Goal: Task Accomplishment & Management: Manage account settings

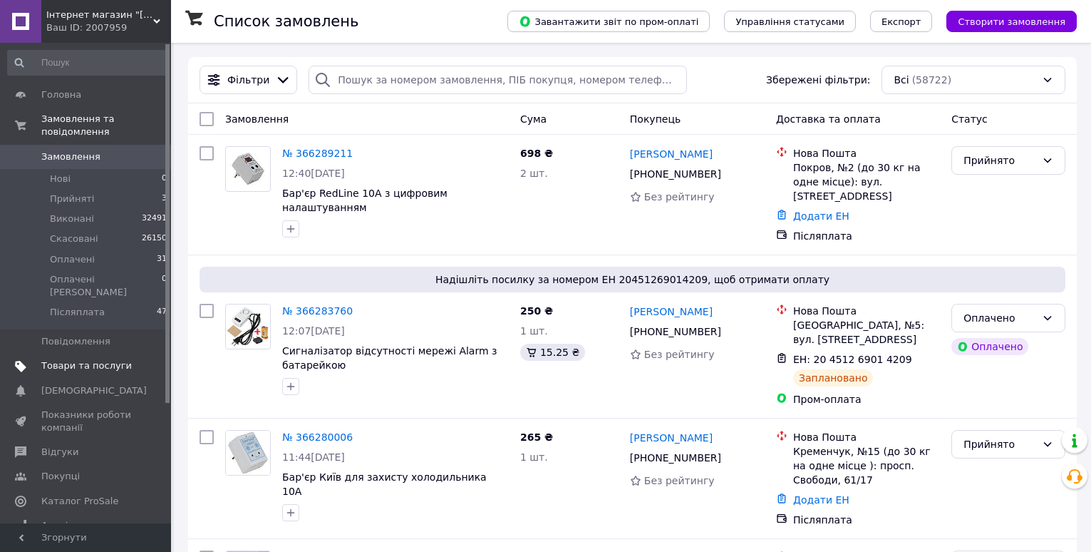
click at [72, 359] on span "Товари та послуги" at bounding box center [86, 365] width 91 height 13
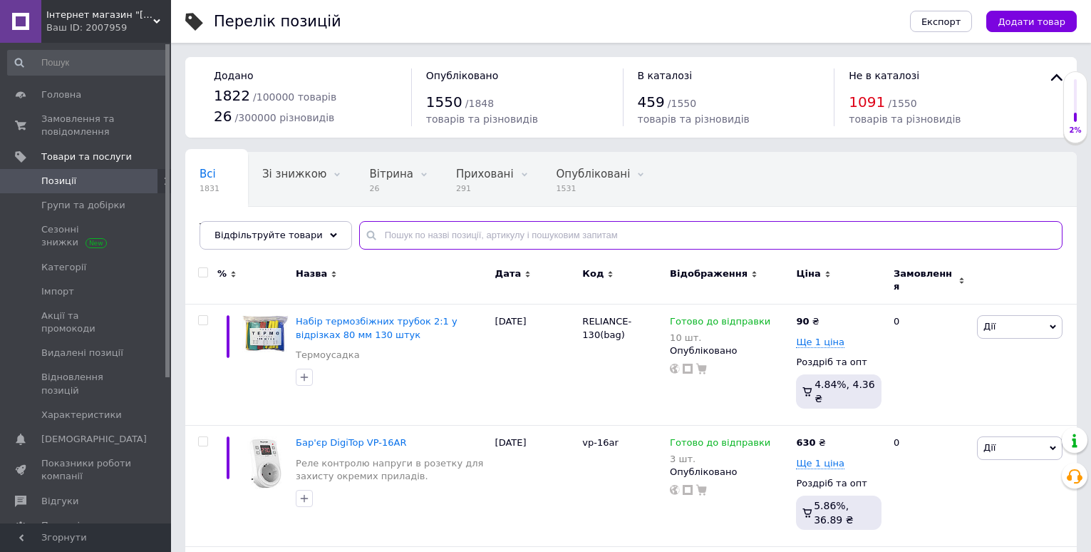
click at [399, 235] on input "text" at bounding box center [711, 235] width 704 height 29
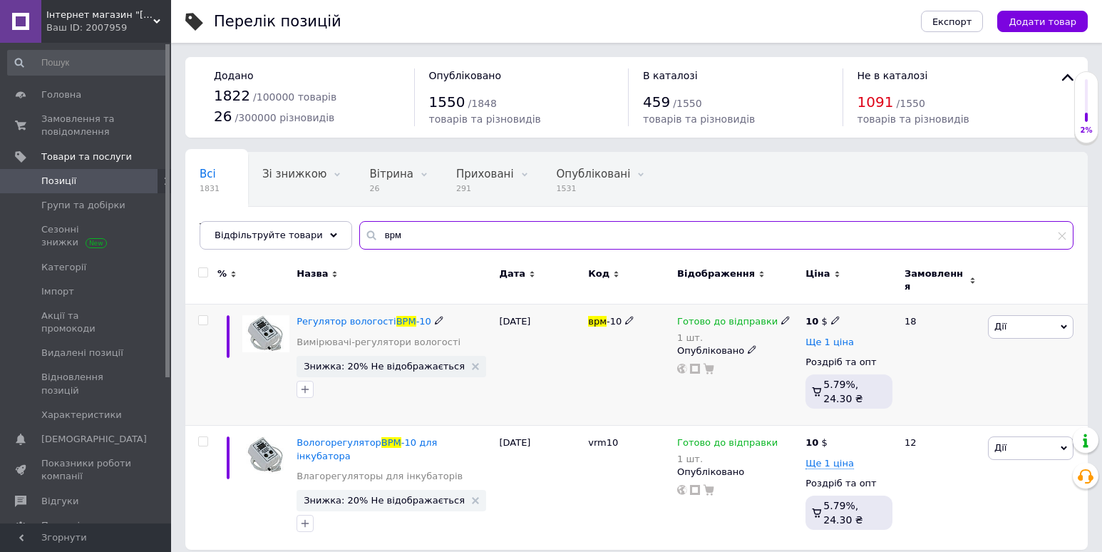
type input "врм"
click at [811, 337] on span "Ще 1 ціна" at bounding box center [830, 342] width 48 height 11
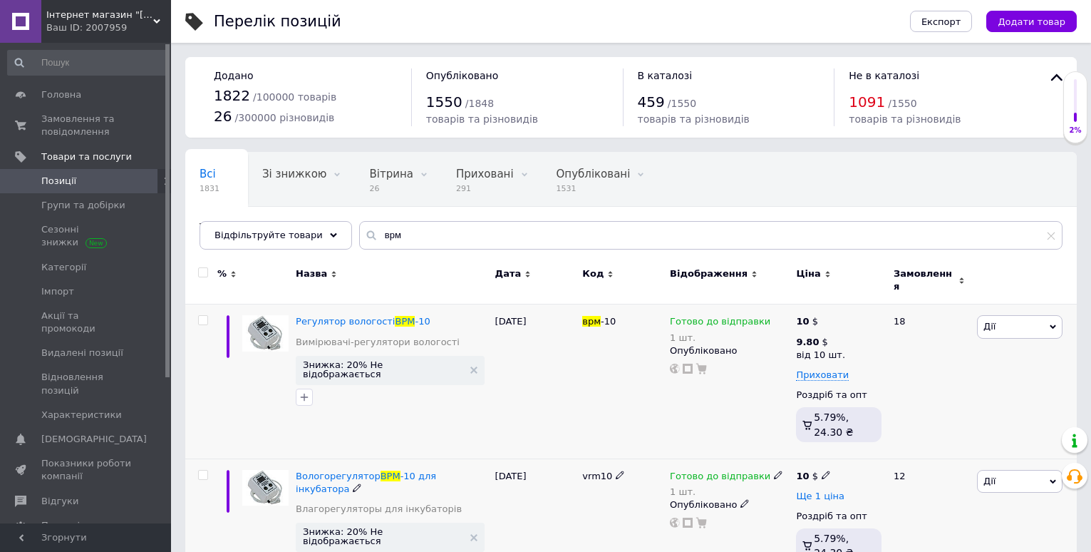
click at [829, 490] on span "Ще 1 ціна" at bounding box center [820, 495] width 48 height 11
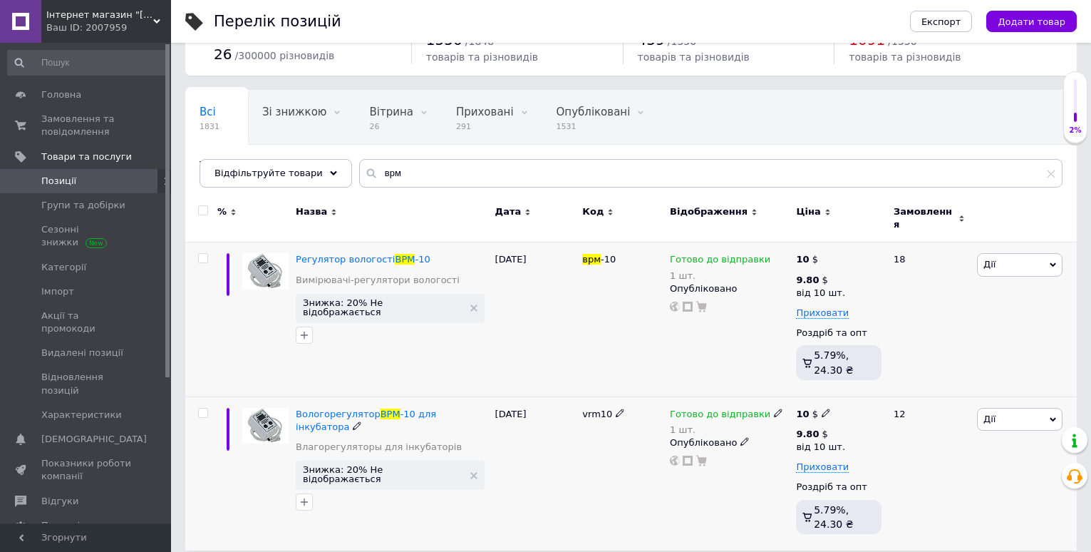
scroll to position [66, 0]
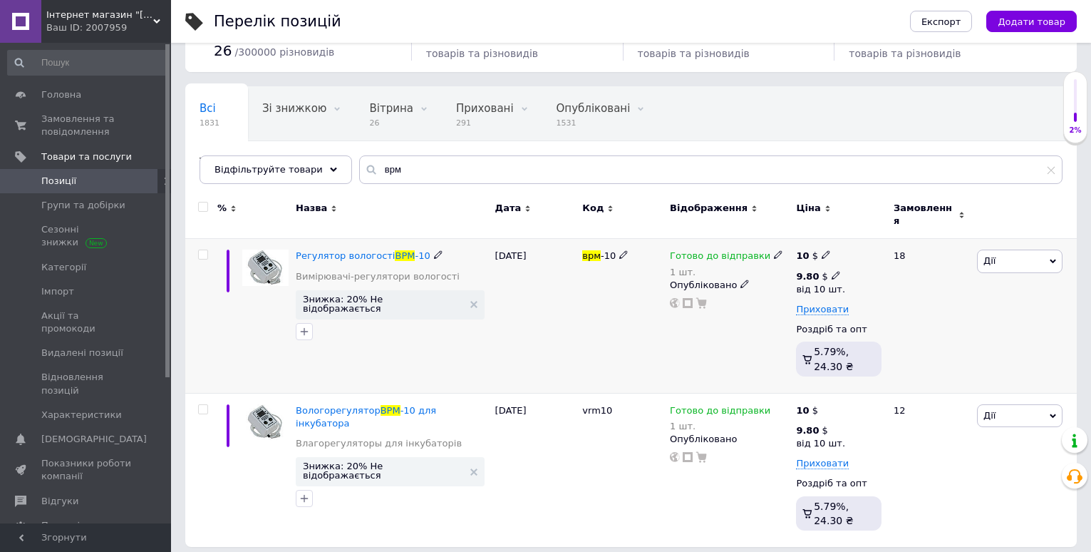
click at [832, 271] on icon at bounding box center [836, 275] width 9 height 9
click at [942, 324] on input "10" at bounding box center [943, 338] width 108 height 29
click at [940, 324] on input "10" at bounding box center [943, 338] width 108 height 29
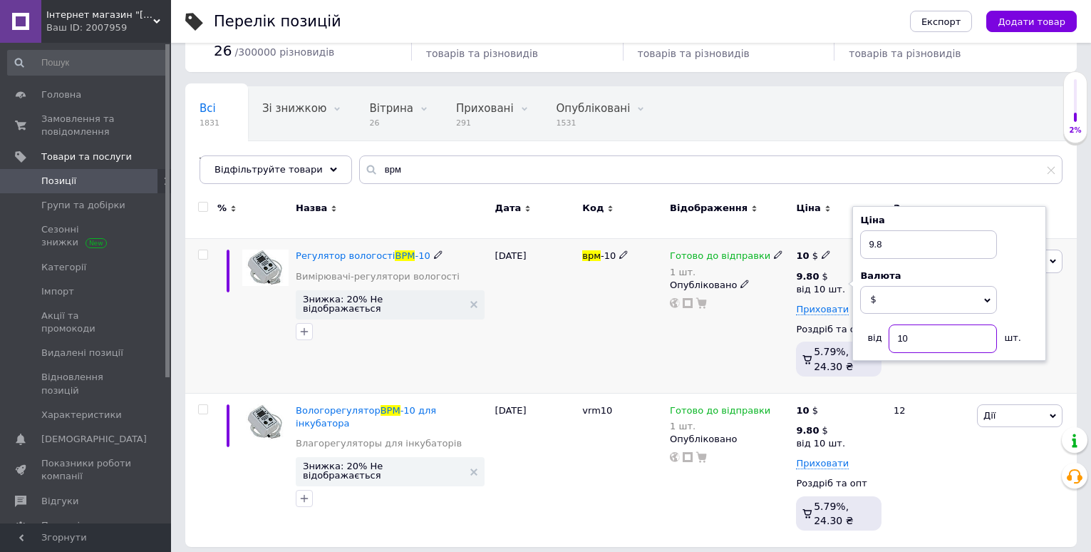
click at [940, 324] on input "10" at bounding box center [943, 338] width 108 height 29
type input "5"
click at [720, 339] on div "Комісія за замовлення за одиницю товару. Для оптових замовлень діють спеціальні…" at bounding box center [702, 357] width 171 height 94
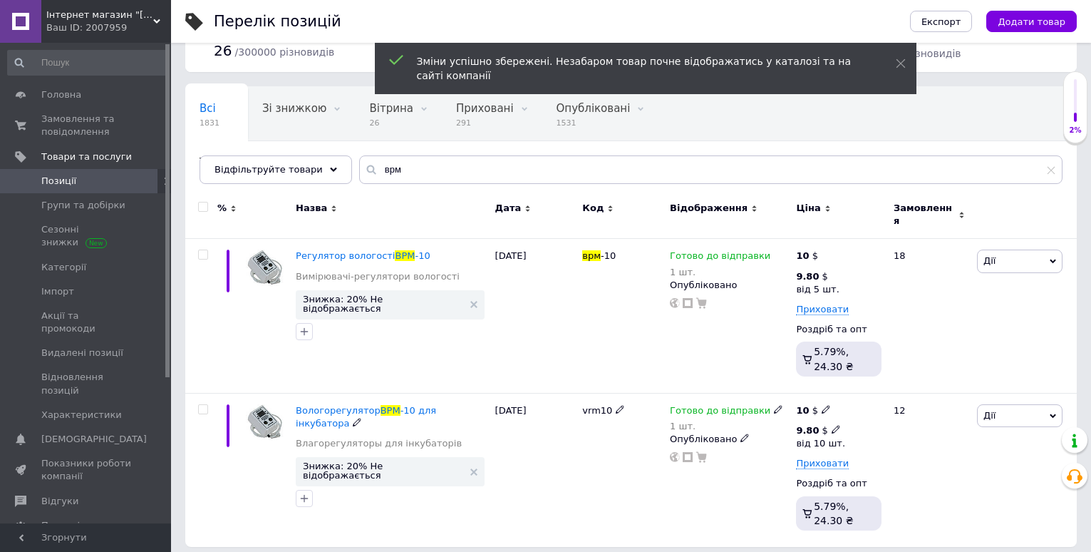
click at [832, 426] on use at bounding box center [836, 430] width 8 height 8
click at [928, 486] on input "10" at bounding box center [943, 492] width 108 height 29
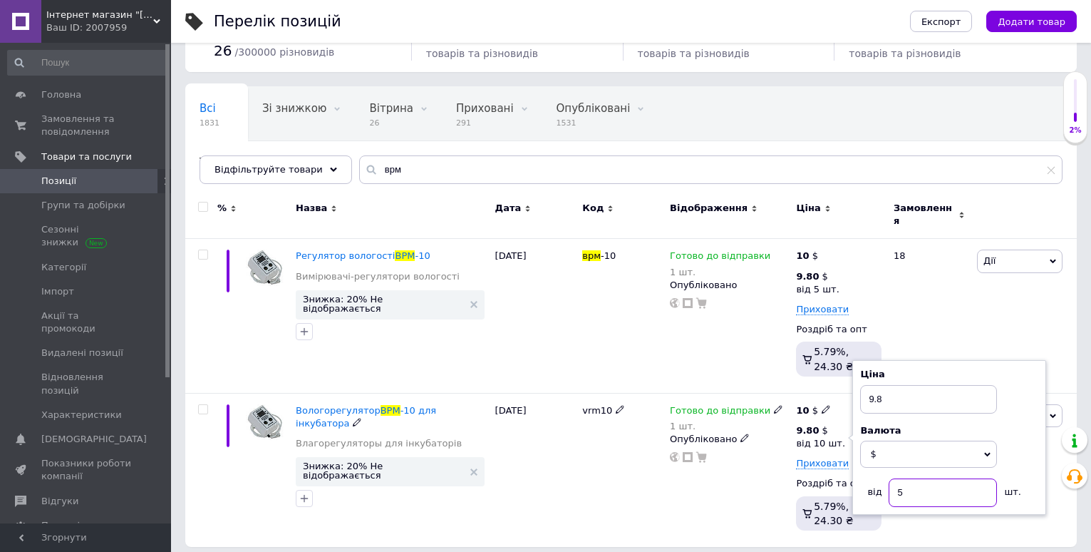
type input "5"
click at [565, 461] on div "06.10.2025" at bounding box center [536, 470] width 88 height 154
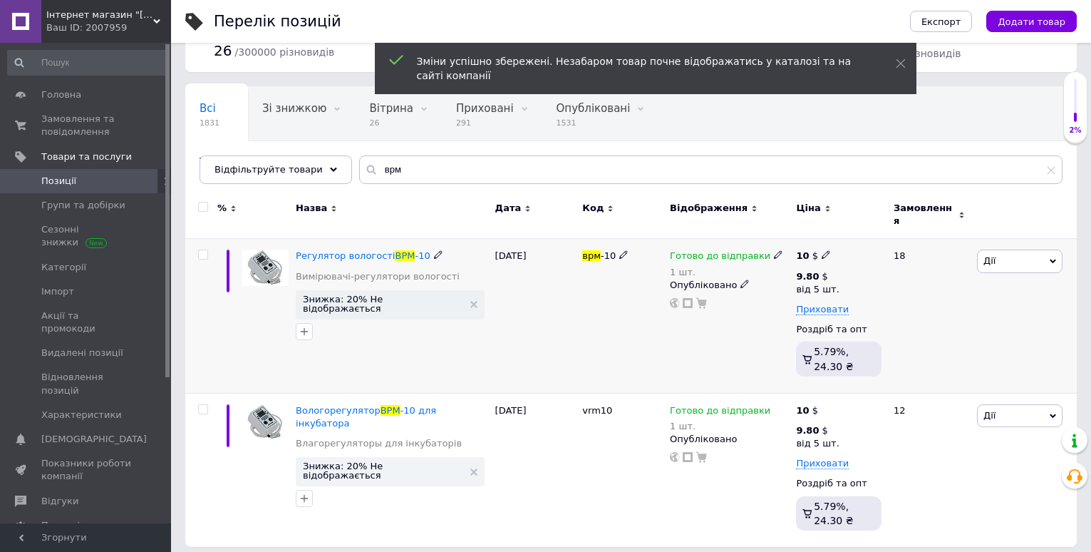
click at [719, 252] on span "Готово до відправки" at bounding box center [720, 257] width 101 height 15
click at [930, 282] on div "Залишки 1 шт." at bounding box center [873, 304] width 178 height 45
click at [858, 299] on input "1" at bounding box center [838, 313] width 108 height 29
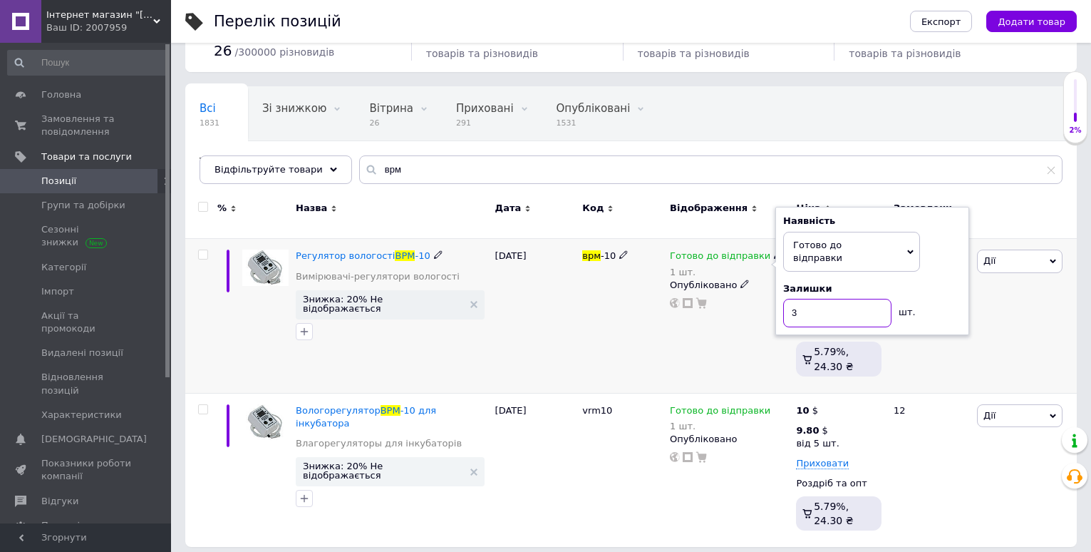
type input "3"
click at [578, 318] on div "12.10.2025" at bounding box center [536, 316] width 88 height 154
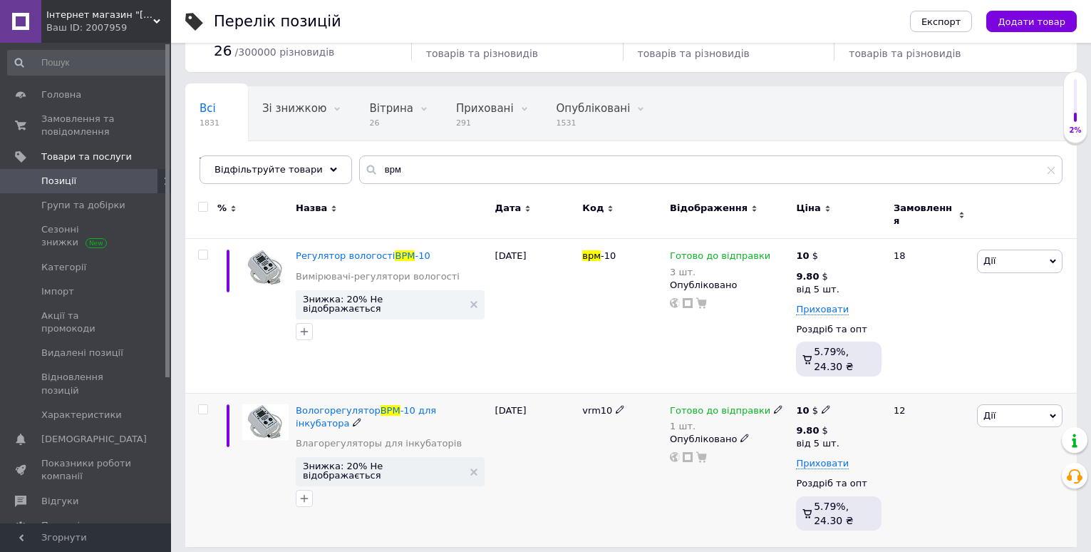
click at [693, 405] on span "Готово до відправки" at bounding box center [720, 412] width 101 height 15
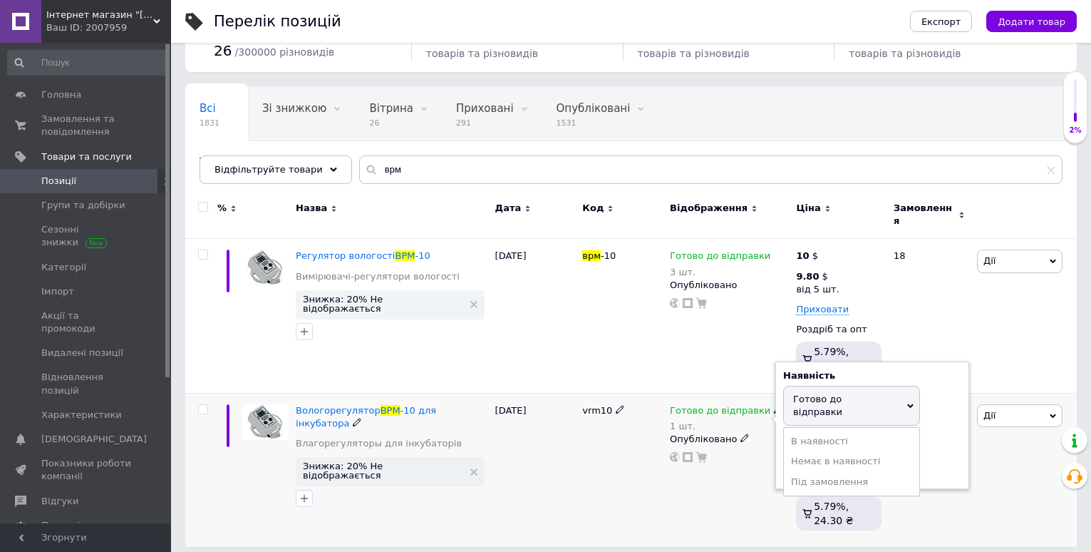
click at [945, 436] on div "Залишки 1 шт." at bounding box center [873, 458] width 178 height 45
click at [853, 453] on input "1" at bounding box center [838, 467] width 108 height 29
type input "3"
click at [554, 458] on div "06.10.2025" at bounding box center [536, 470] width 88 height 154
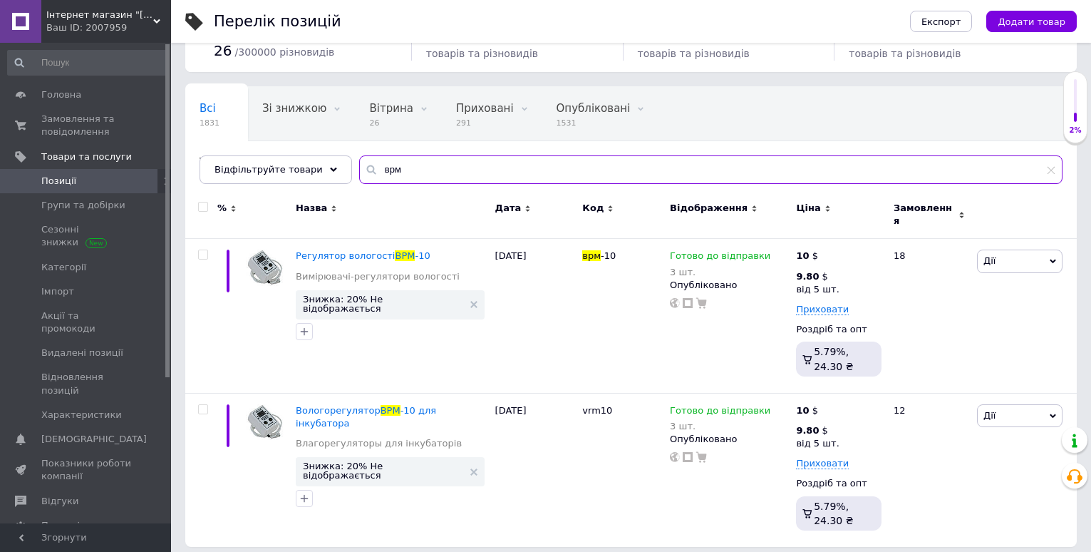
click at [369, 168] on input "врм" at bounding box center [711, 169] width 704 height 29
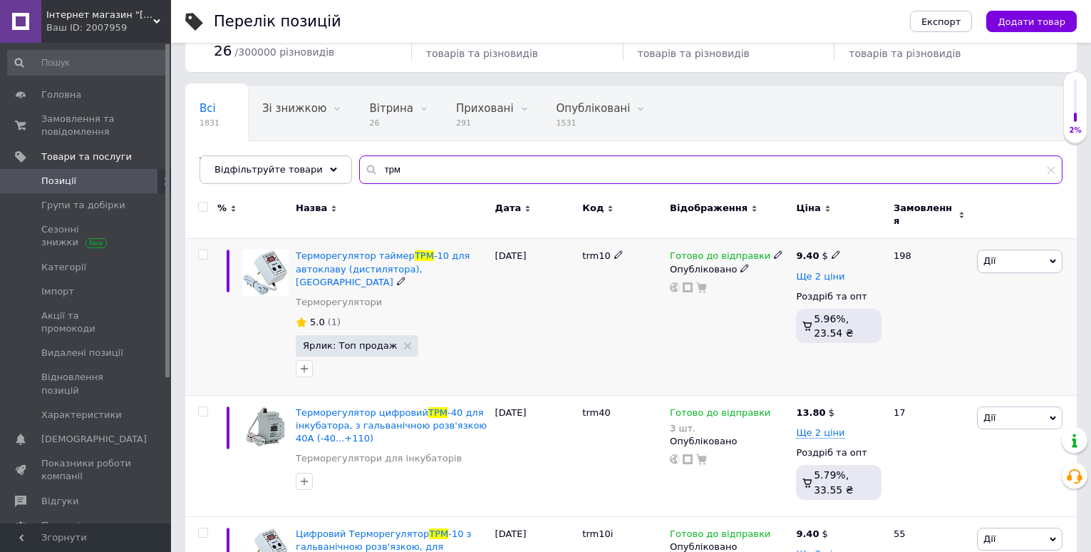
type input "трм"
click at [802, 271] on span "Ще 2 ціни" at bounding box center [820, 276] width 48 height 11
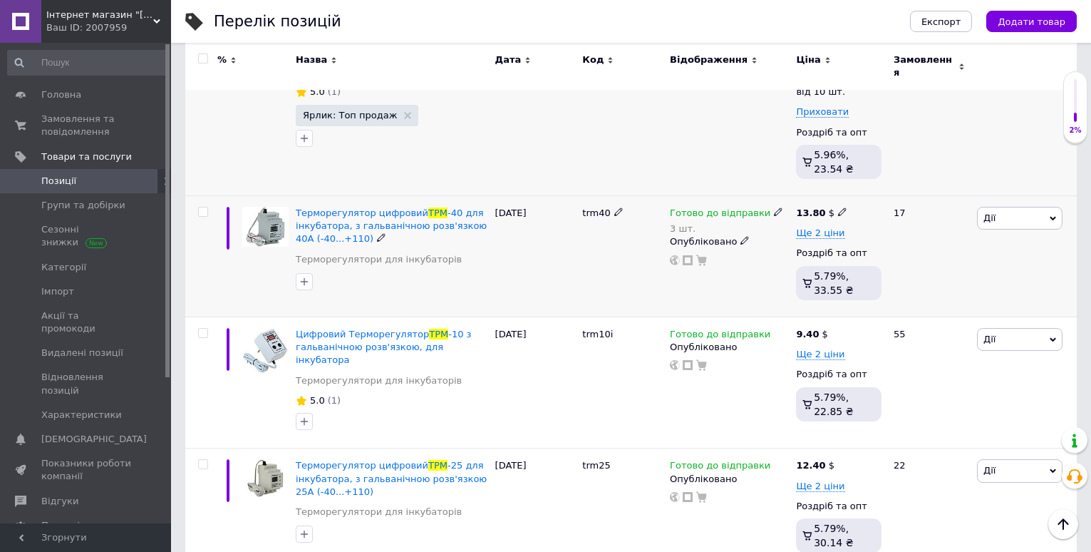
scroll to position [208, 0]
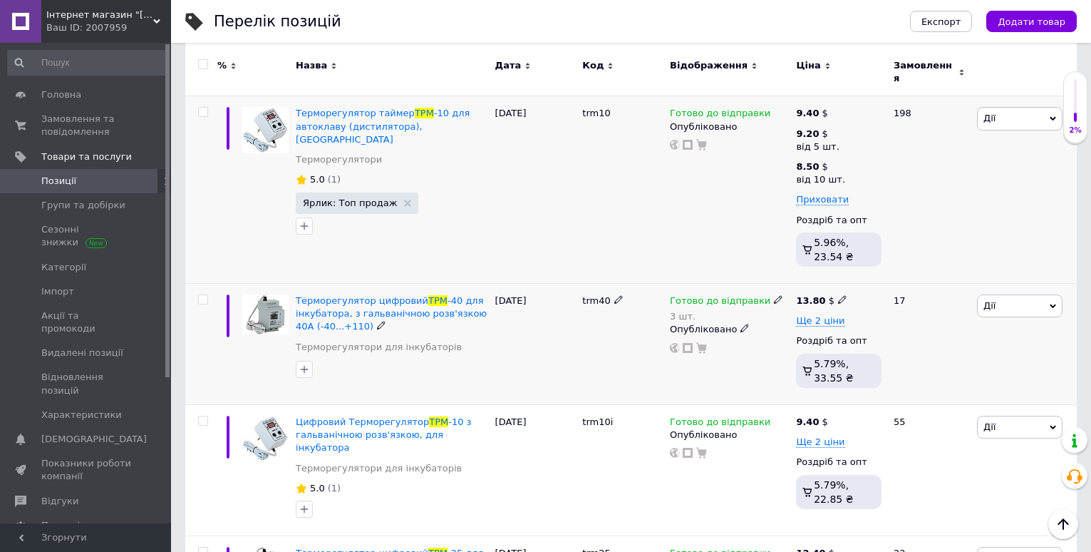
click at [695, 295] on span "Готово до відправки" at bounding box center [720, 302] width 101 height 15
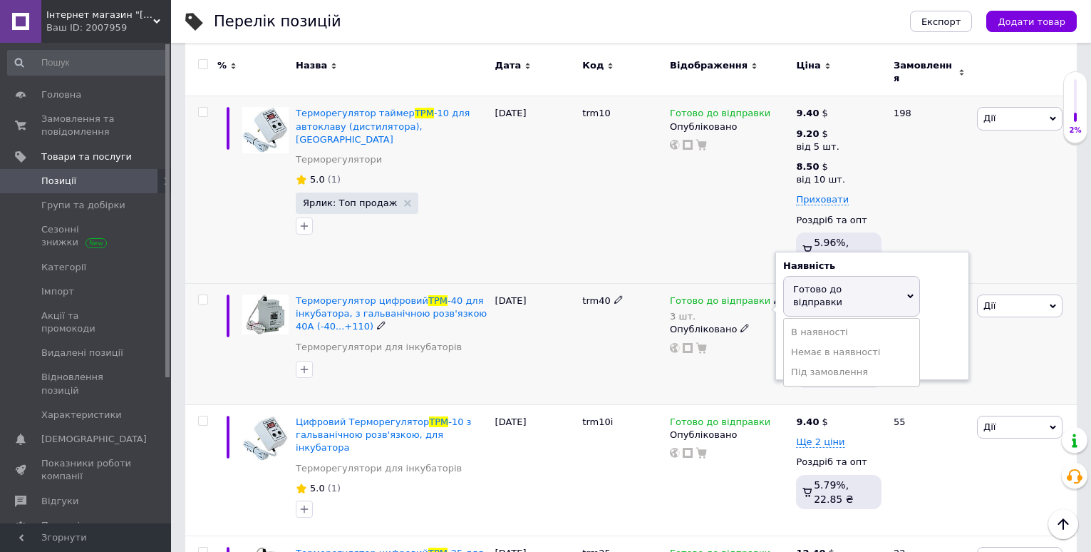
click at [937, 327] on div "Залишки" at bounding box center [873, 333] width 178 height 13
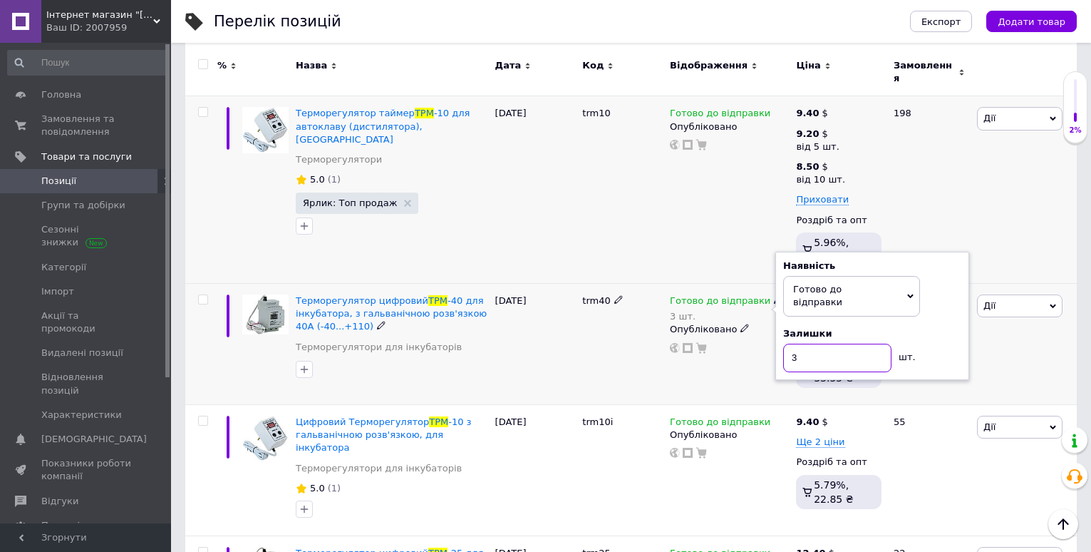
click at [842, 344] on input "3" at bounding box center [838, 358] width 108 height 29
type input "5"
click at [619, 357] on div "trm40" at bounding box center [623, 344] width 88 height 121
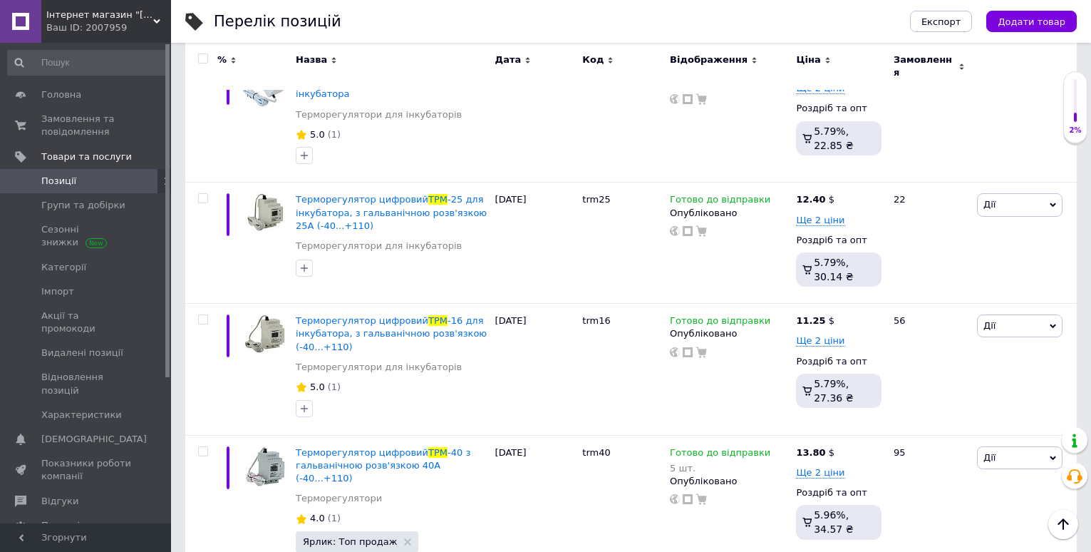
scroll to position [134, 0]
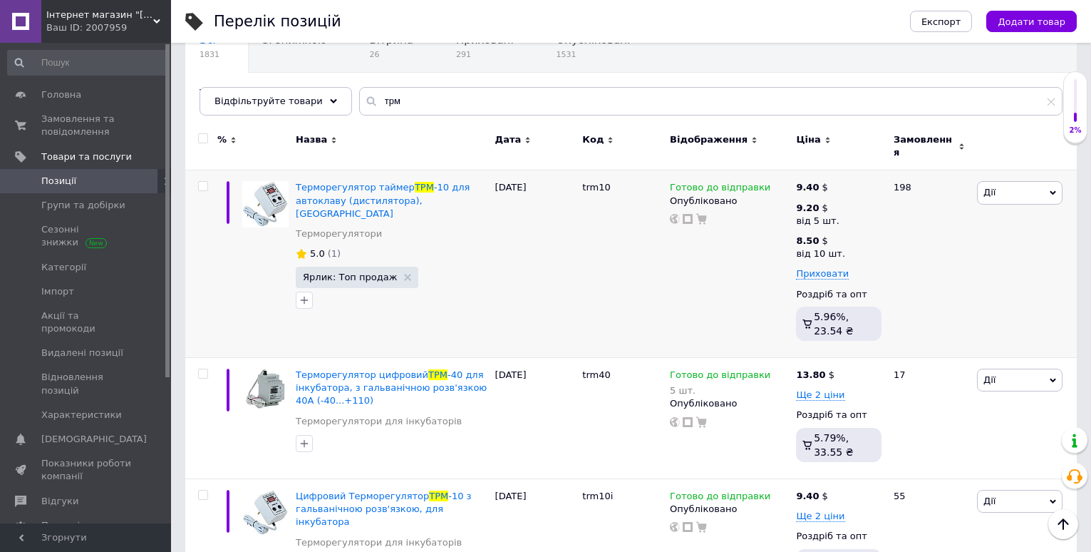
click at [87, 181] on span "Позиції" at bounding box center [86, 181] width 91 height 13
click at [1052, 101] on use at bounding box center [1052, 102] width 8 height 8
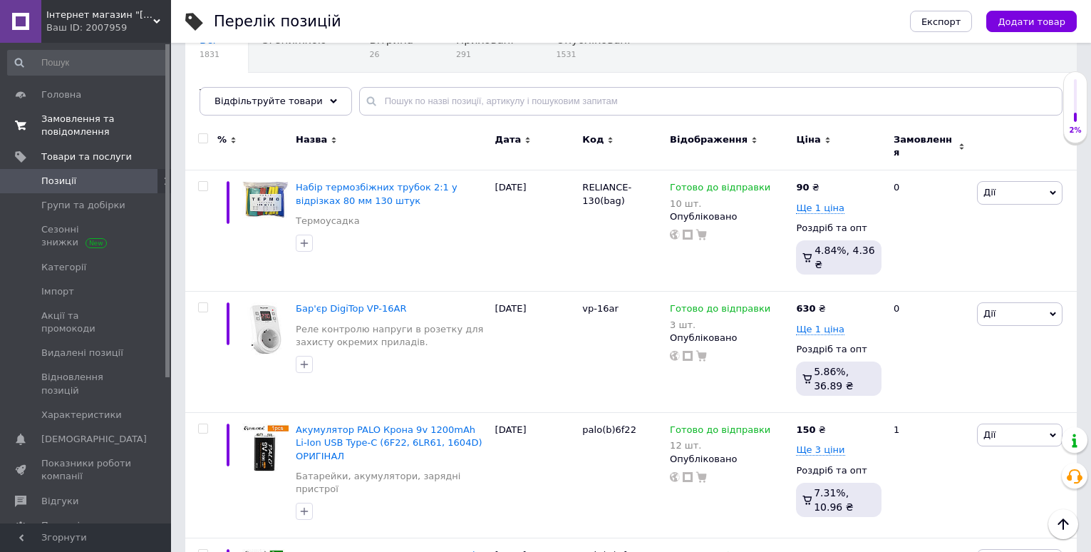
click at [78, 128] on span "Замовлення та повідомлення" at bounding box center [86, 126] width 91 height 26
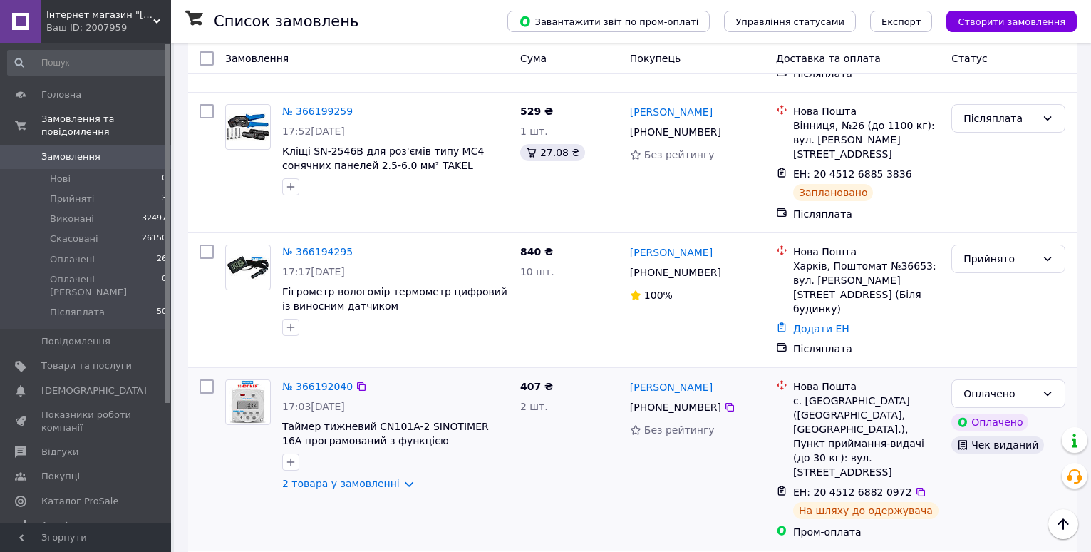
scroll to position [1640, 0]
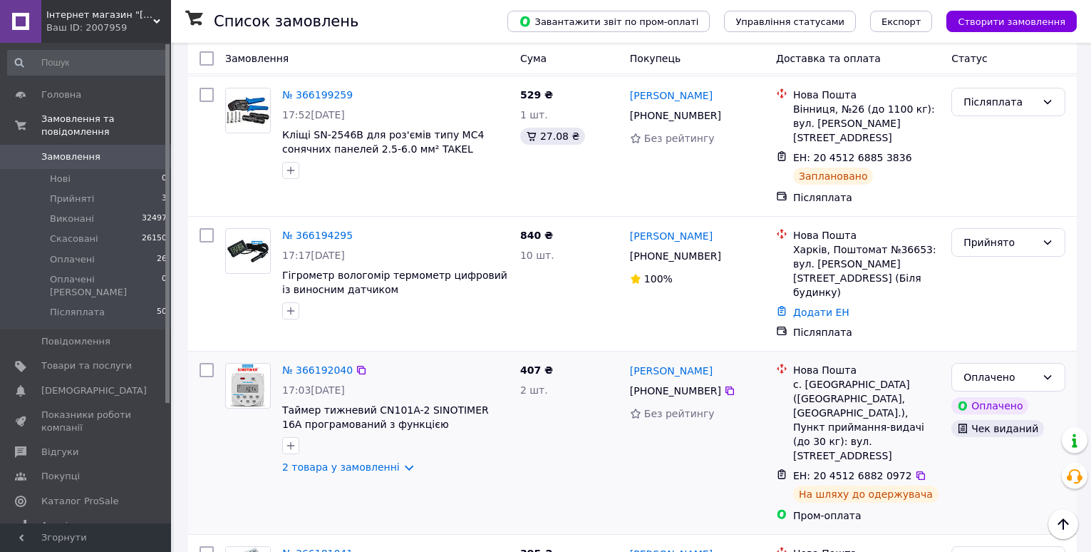
click at [503, 434] on div at bounding box center [395, 445] width 232 height 23
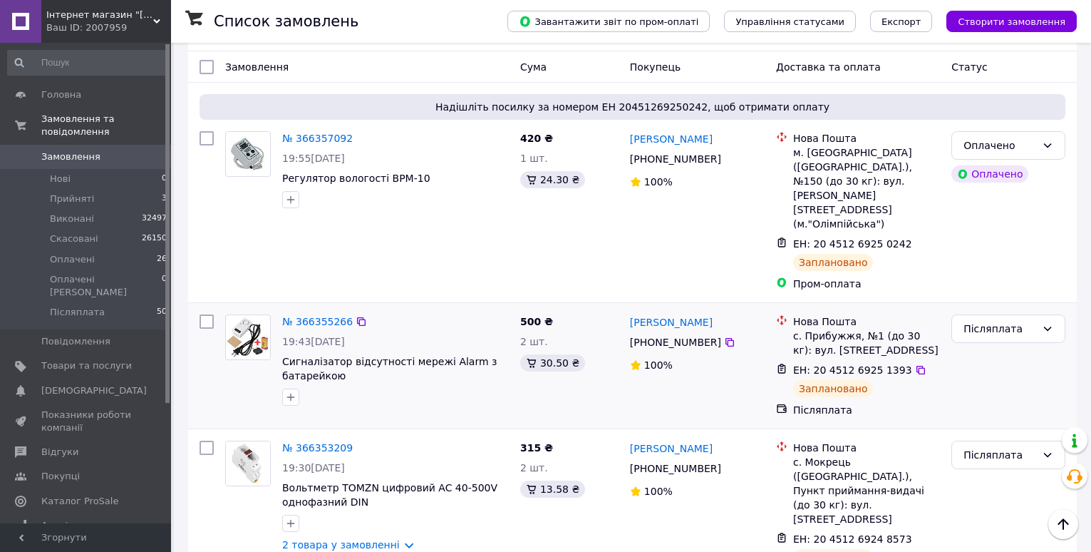
scroll to position [0, 0]
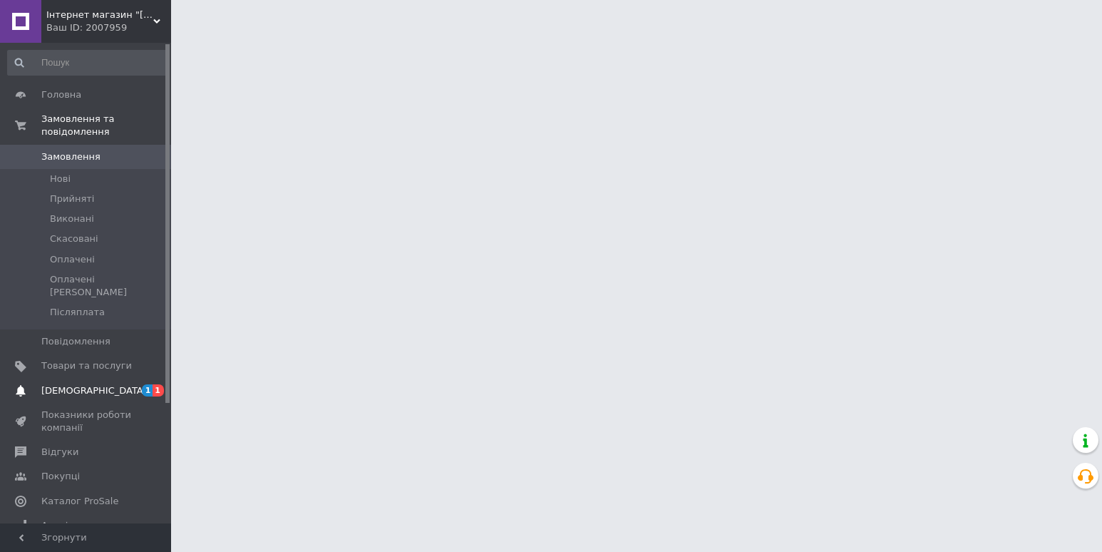
click at [92, 384] on span "[DEMOGRAPHIC_DATA]" at bounding box center [94, 390] width 106 height 13
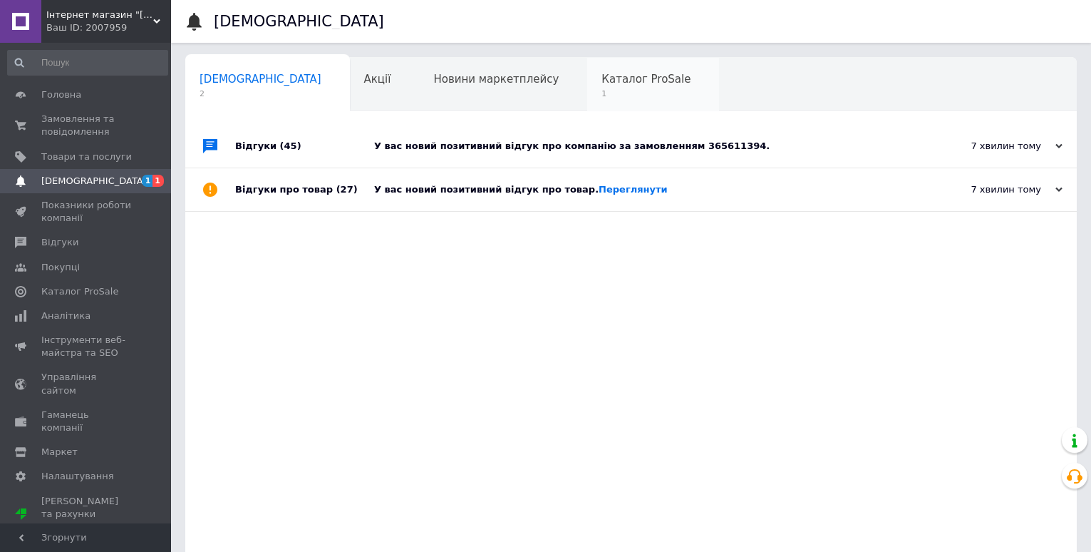
click at [602, 92] on span "1" at bounding box center [646, 93] width 89 height 11
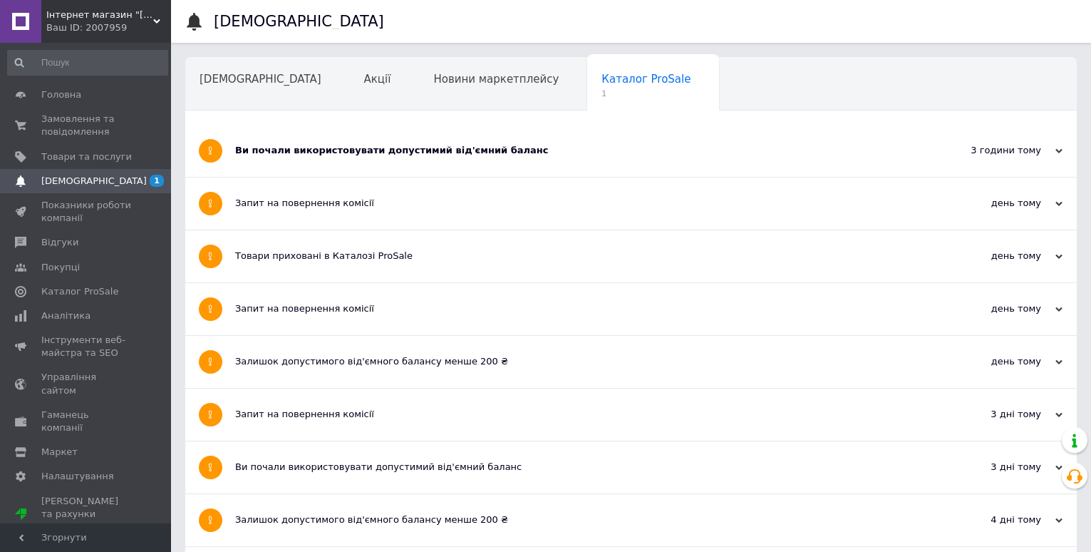
click at [378, 151] on div "Ви почали використовувати допустимий від'ємний баланс" at bounding box center [577, 150] width 685 height 13
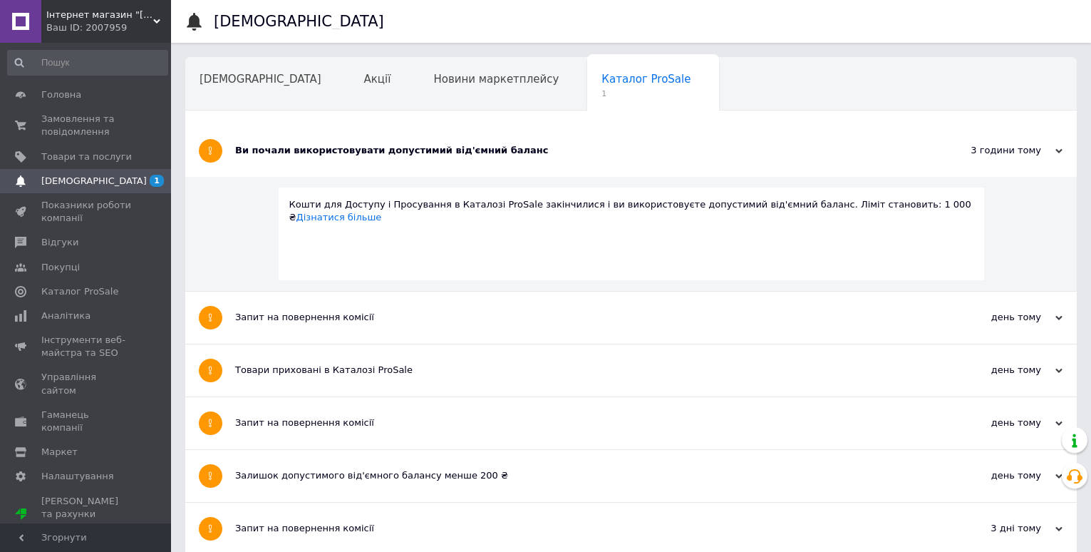
click at [93, 178] on span "[DEMOGRAPHIC_DATA]" at bounding box center [86, 181] width 91 height 13
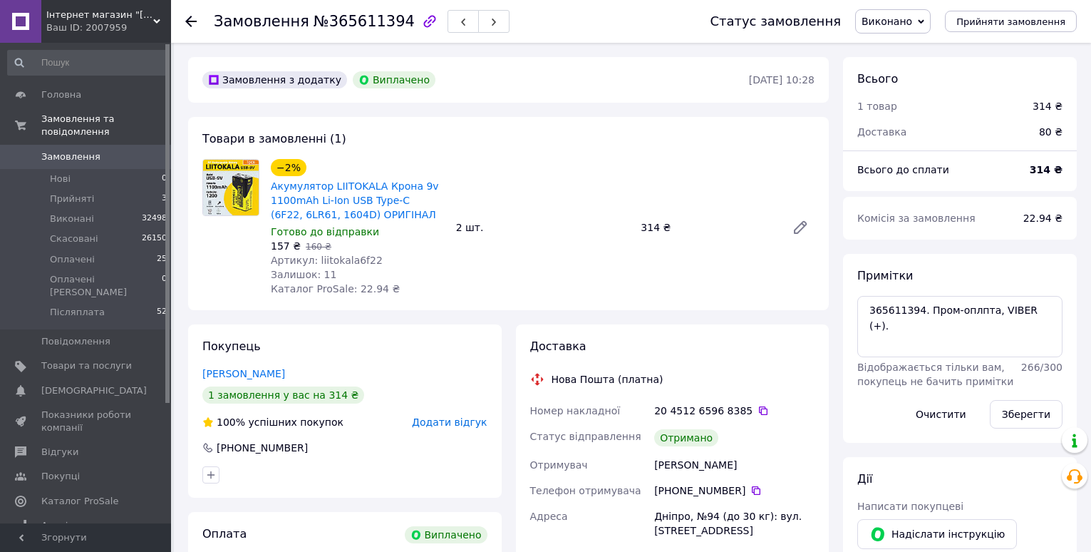
scroll to position [103, 0]
click at [187, 14] on div at bounding box center [190, 21] width 11 height 14
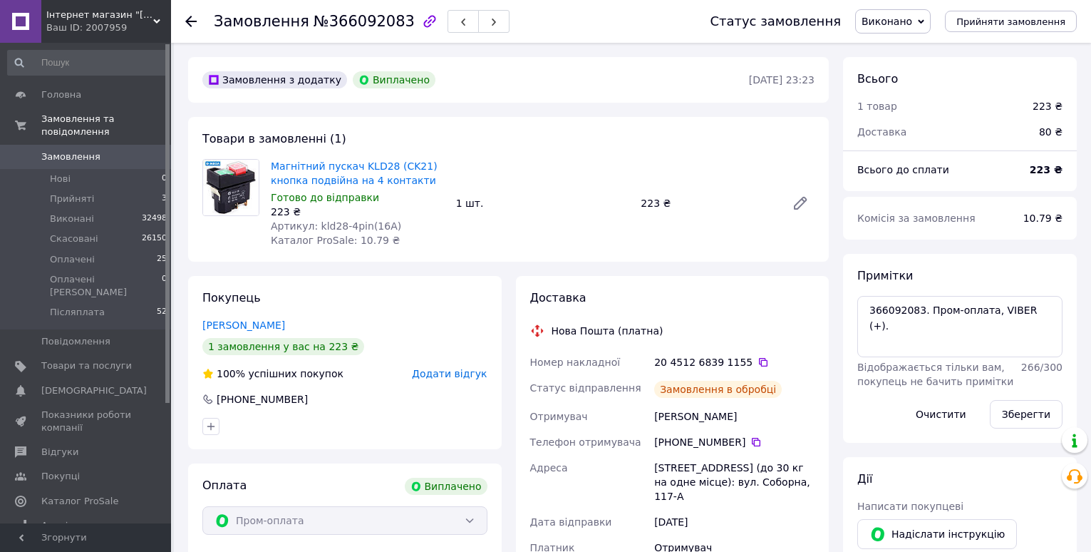
scroll to position [68, 0]
click at [68, 446] on span "Відгуки" at bounding box center [59, 452] width 37 height 13
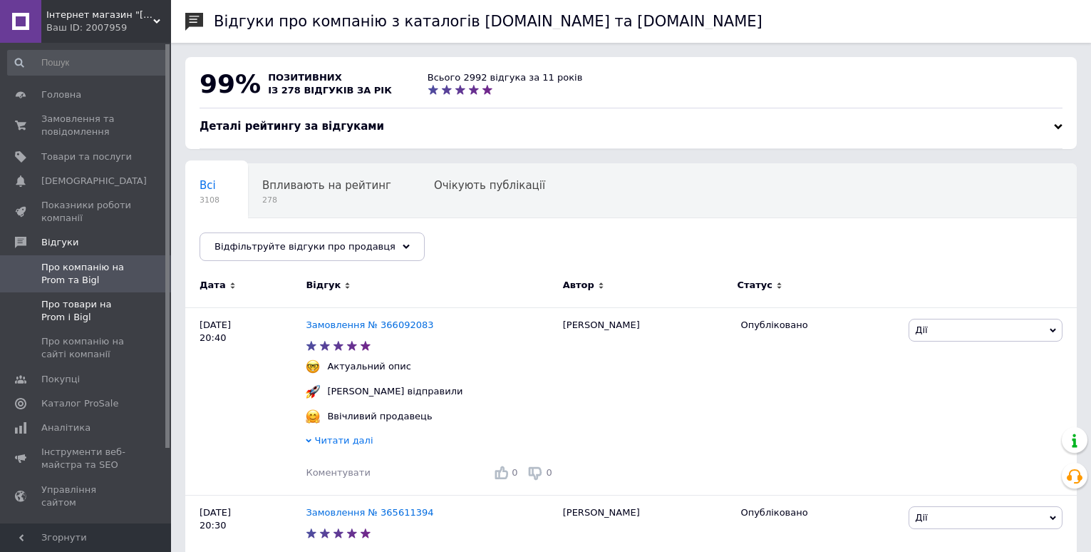
click at [98, 303] on span "Про товари на Prom і Bigl" at bounding box center [86, 311] width 91 height 26
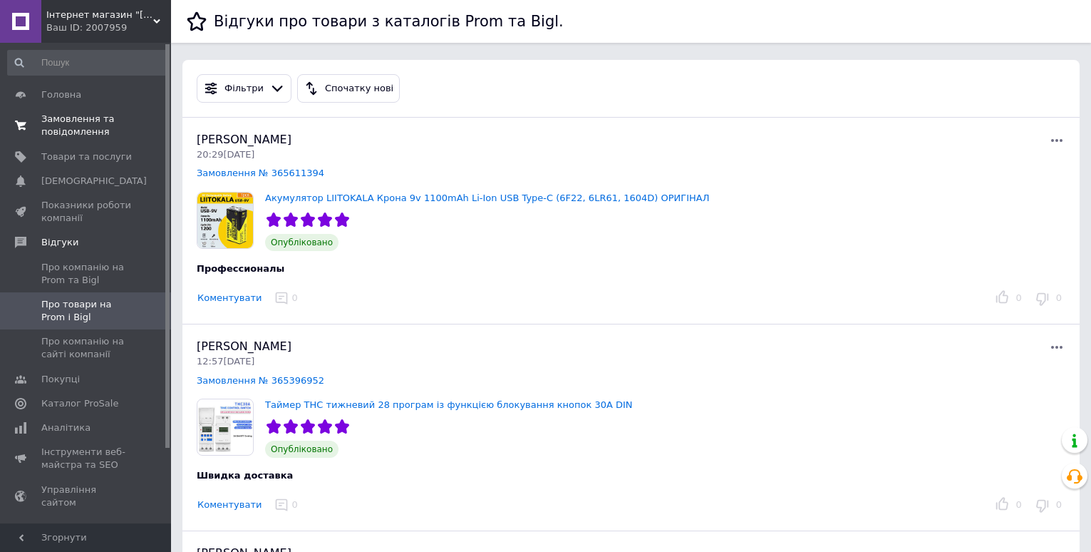
click at [78, 118] on span "Замовлення та повідомлення" at bounding box center [86, 126] width 91 height 26
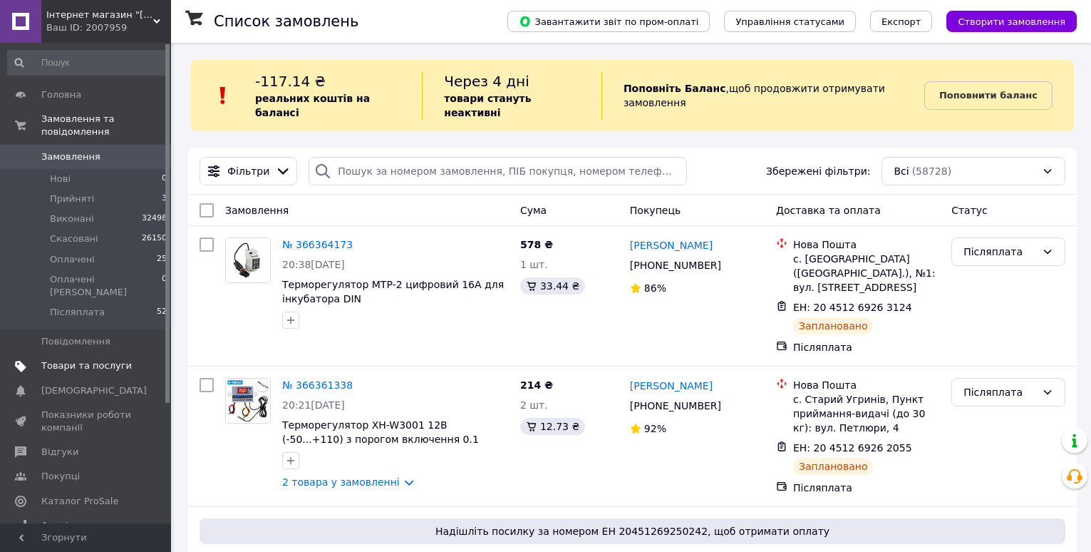
click at [112, 359] on span "Товари та послуги" at bounding box center [86, 365] width 91 height 13
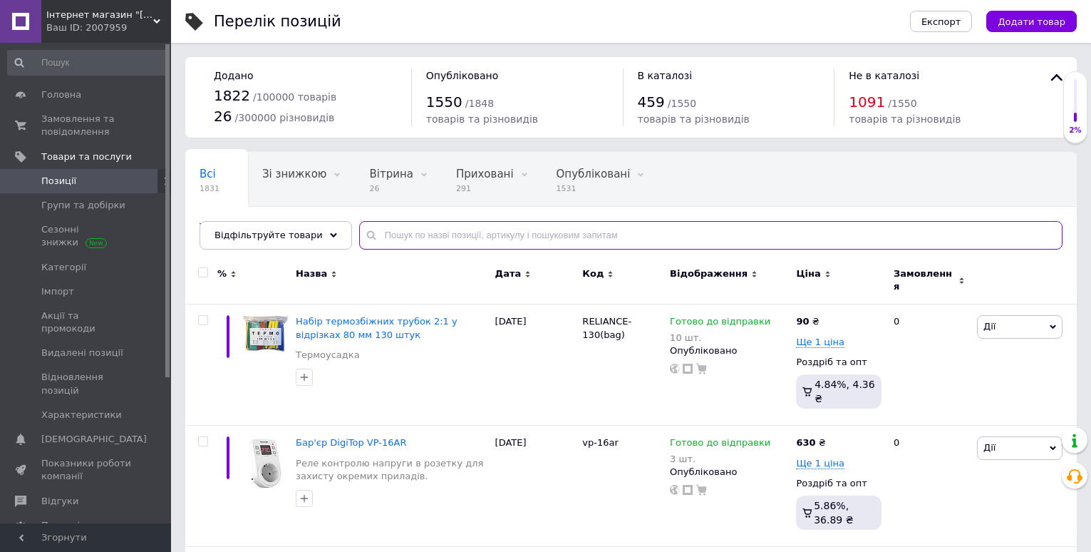
click at [393, 230] on input "text" at bounding box center [711, 235] width 704 height 29
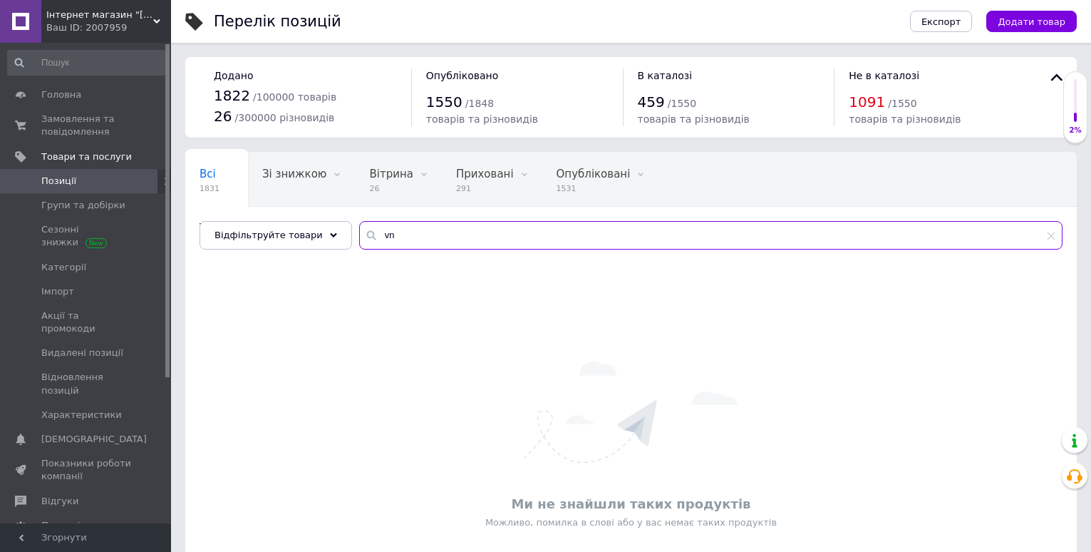
type input "v"
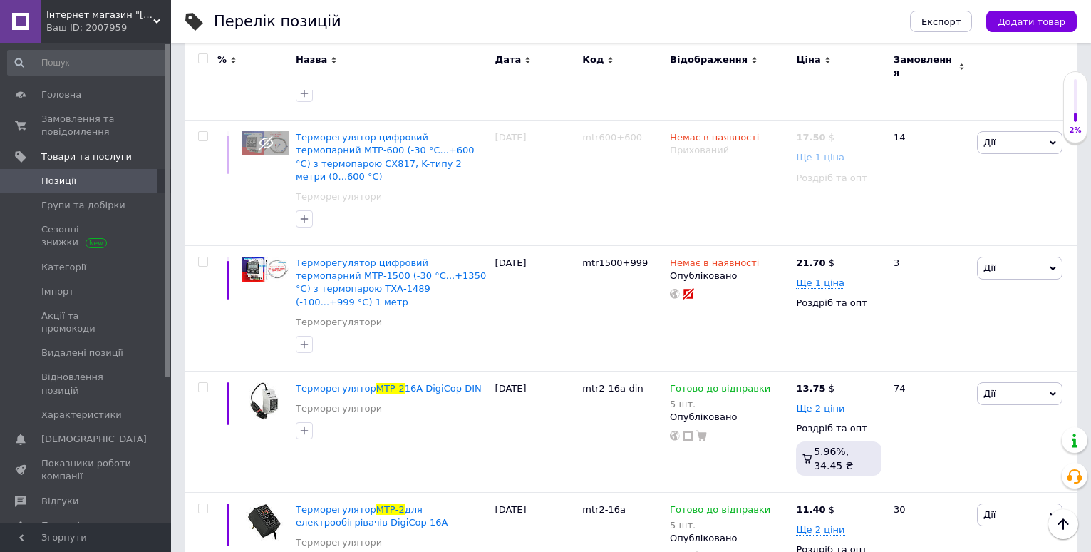
scroll to position [1640, 0]
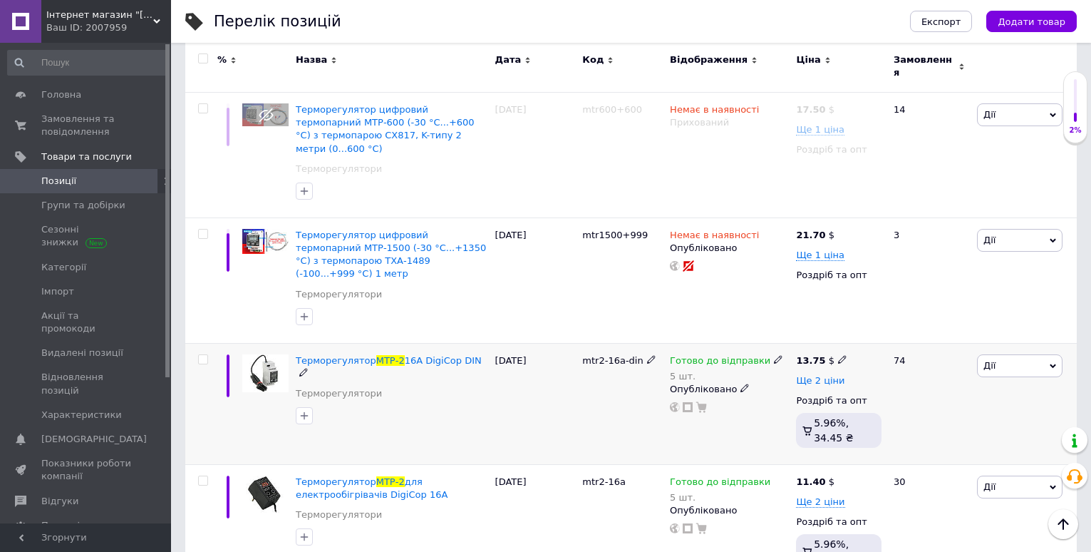
type input "мтр-2"
click at [822, 375] on span "Ще 2 ціни" at bounding box center [820, 380] width 48 height 11
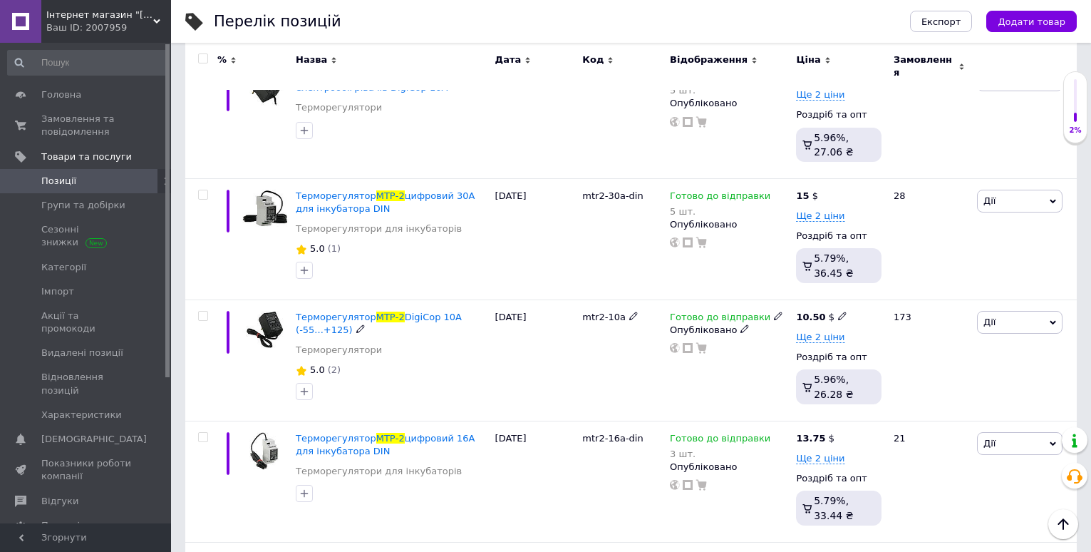
scroll to position [3422, 0]
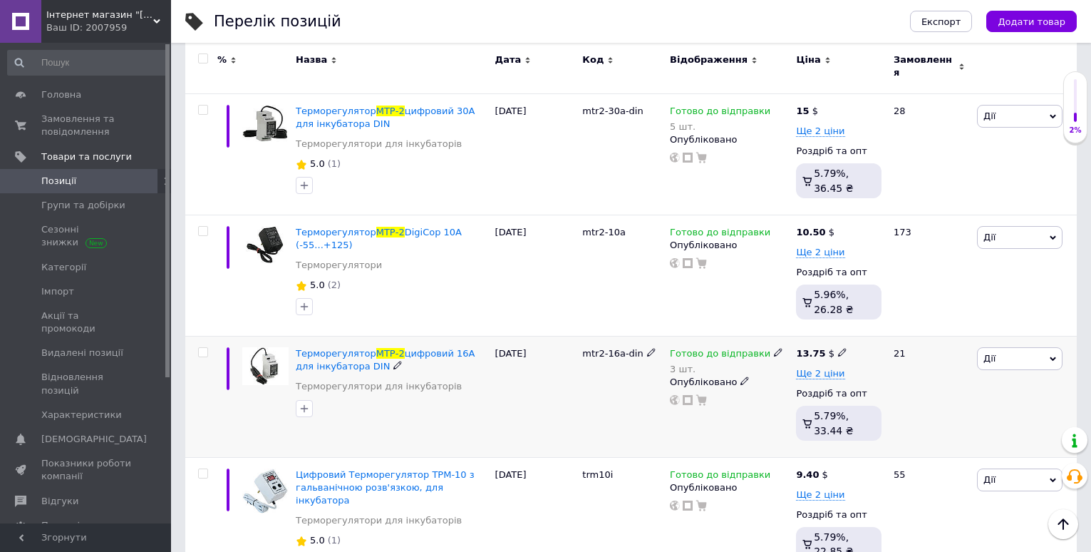
click at [687, 348] on span "Готово до відправки" at bounding box center [720, 355] width 101 height 15
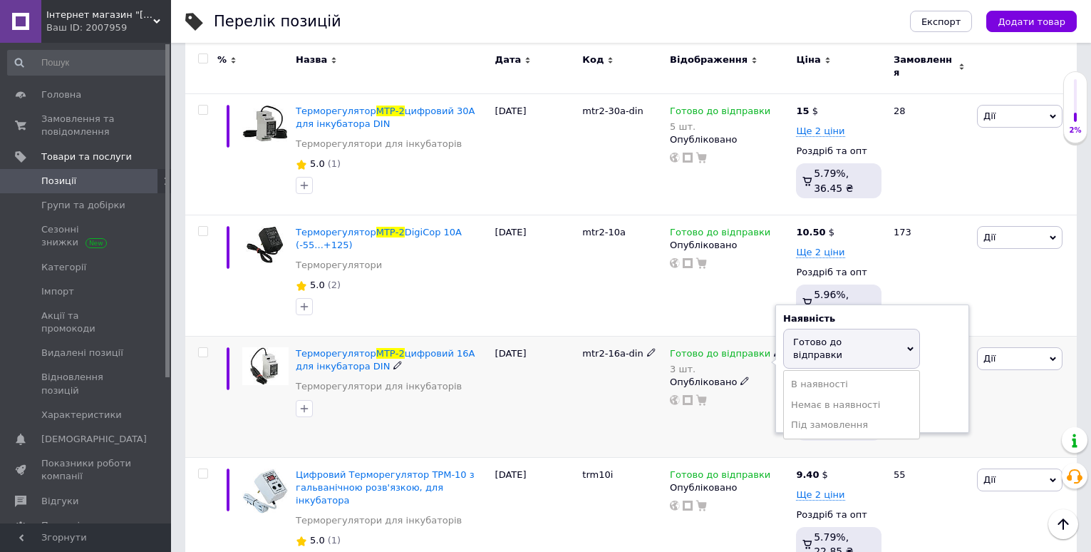
click at [925, 379] on div "Залишки" at bounding box center [873, 385] width 178 height 13
click at [861, 396] on input "3" at bounding box center [838, 410] width 108 height 29
type input "5"
click at [635, 349] on div "mtr2-16a-din" at bounding box center [623, 396] width 88 height 121
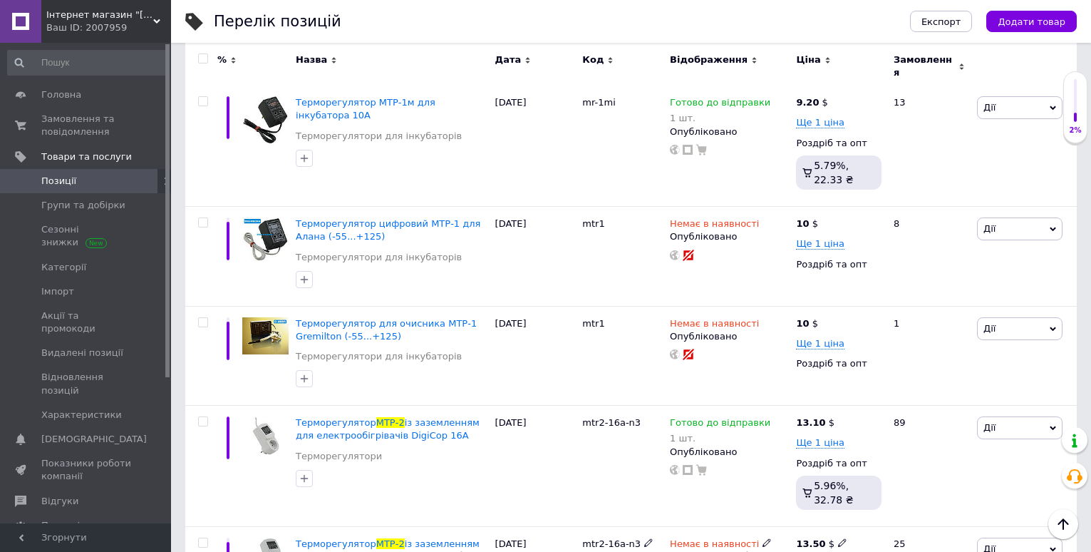
scroll to position [570, 0]
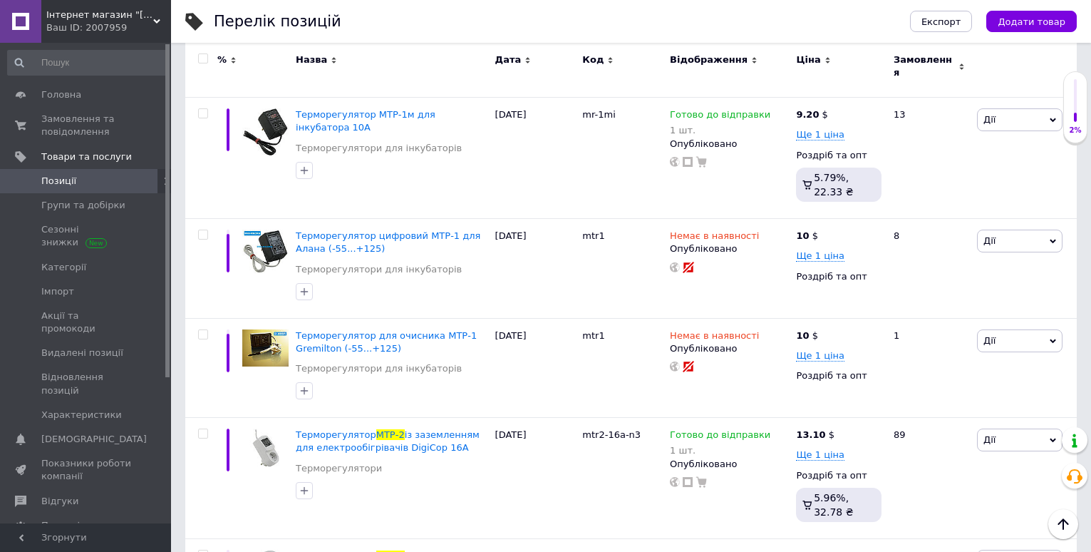
click at [81, 179] on span "Позиції" at bounding box center [86, 181] width 91 height 13
click at [73, 131] on span "Замовлення та повідомлення" at bounding box center [86, 126] width 91 height 26
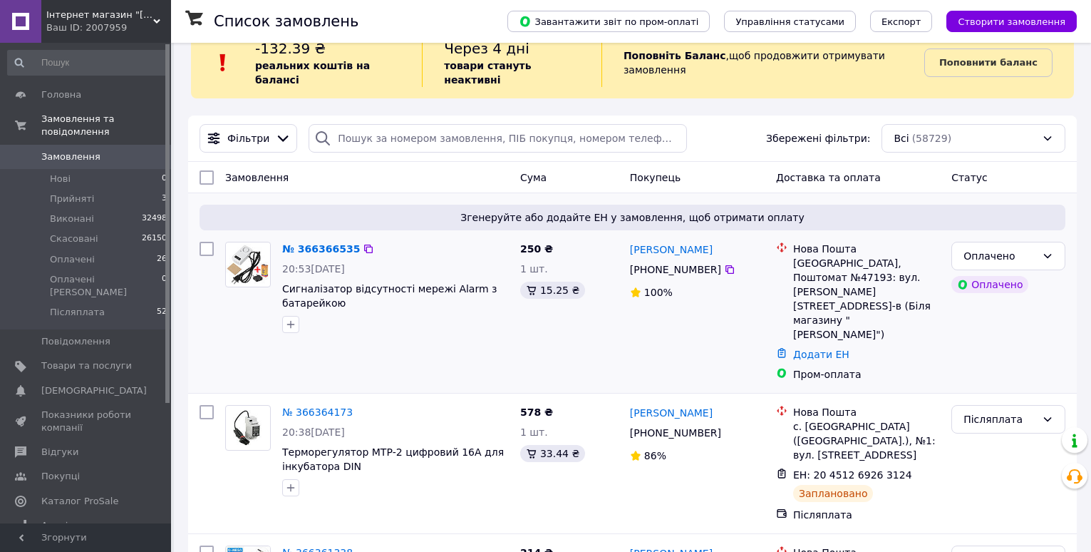
scroll to position [143, 0]
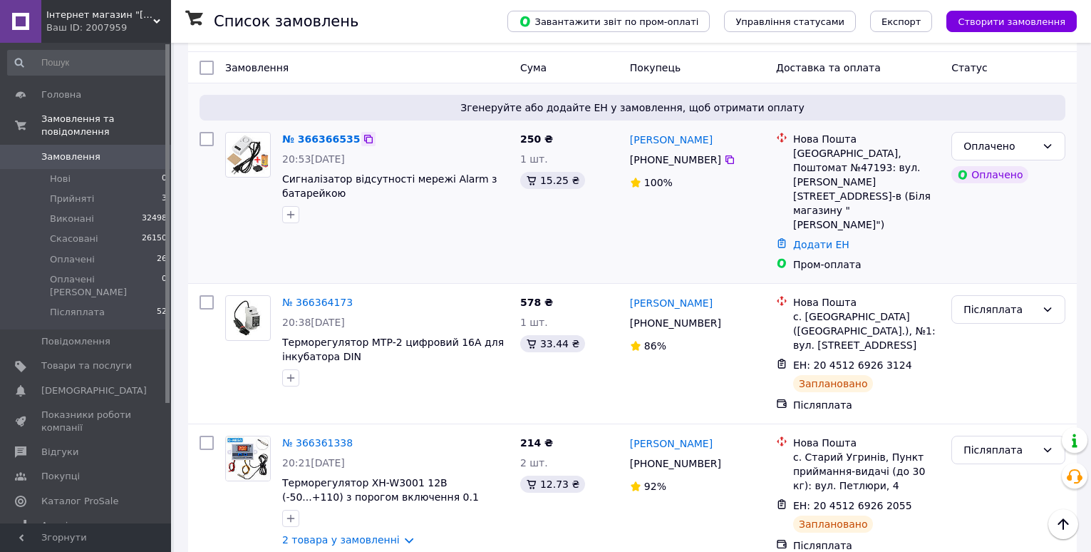
click at [363, 133] on icon at bounding box center [368, 138] width 11 height 11
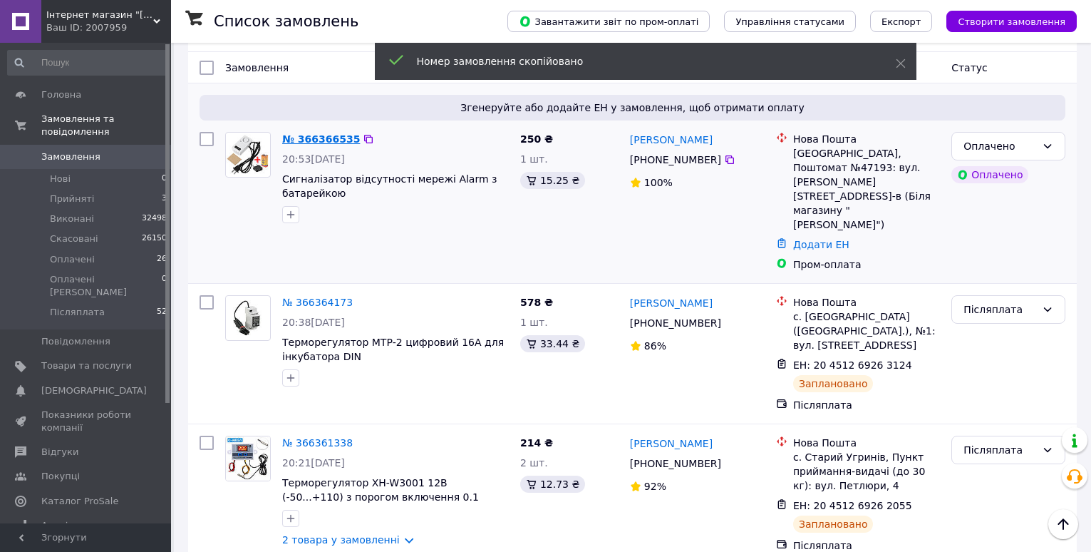
click at [310, 133] on link "№ 366366535" at bounding box center [321, 138] width 78 height 11
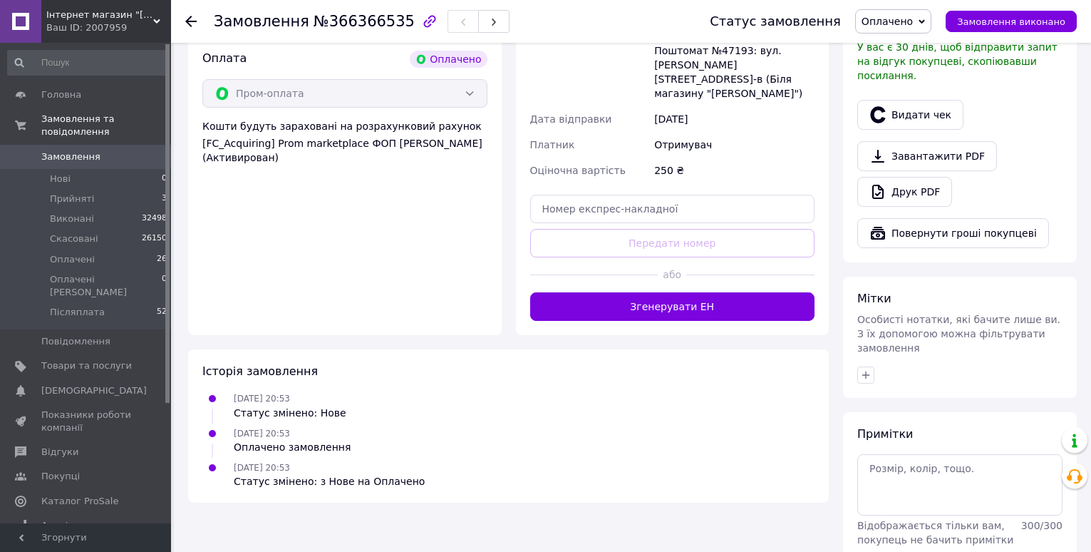
scroll to position [484, 0]
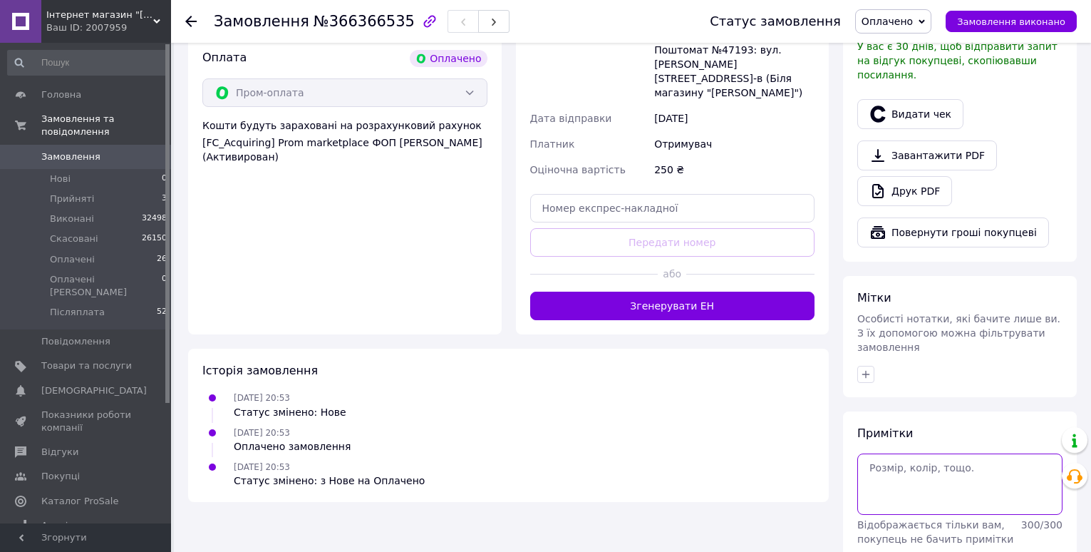
paste textarea "366366535"
type textarea "366366535."
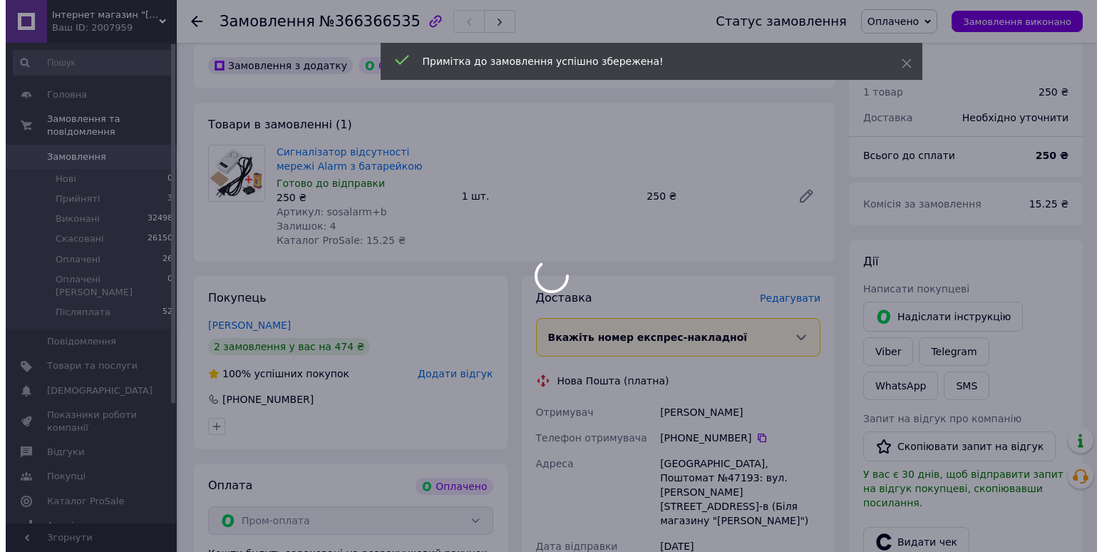
scroll to position [0, 0]
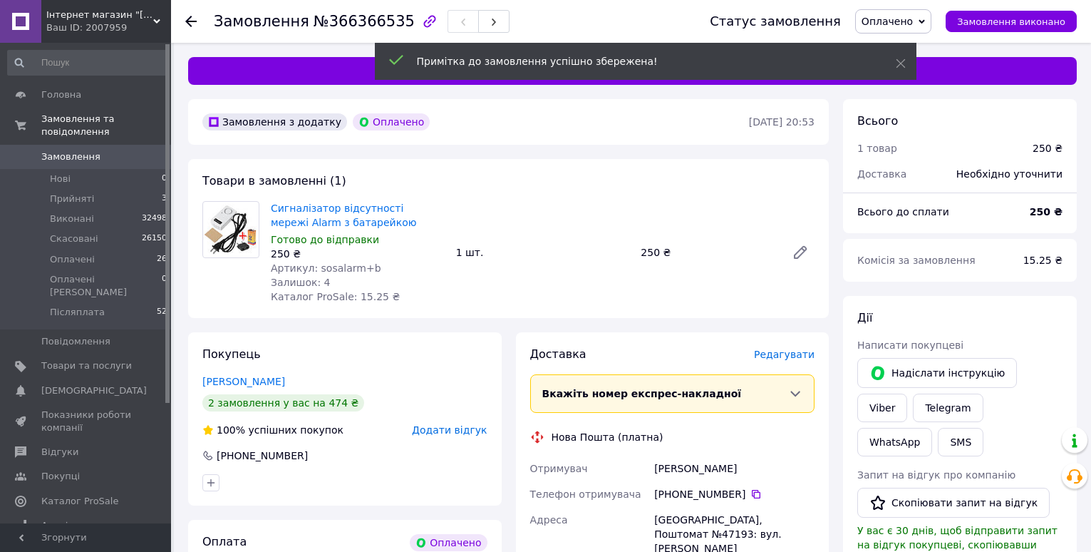
click at [799, 354] on span "Редагувати" at bounding box center [784, 354] width 61 height 11
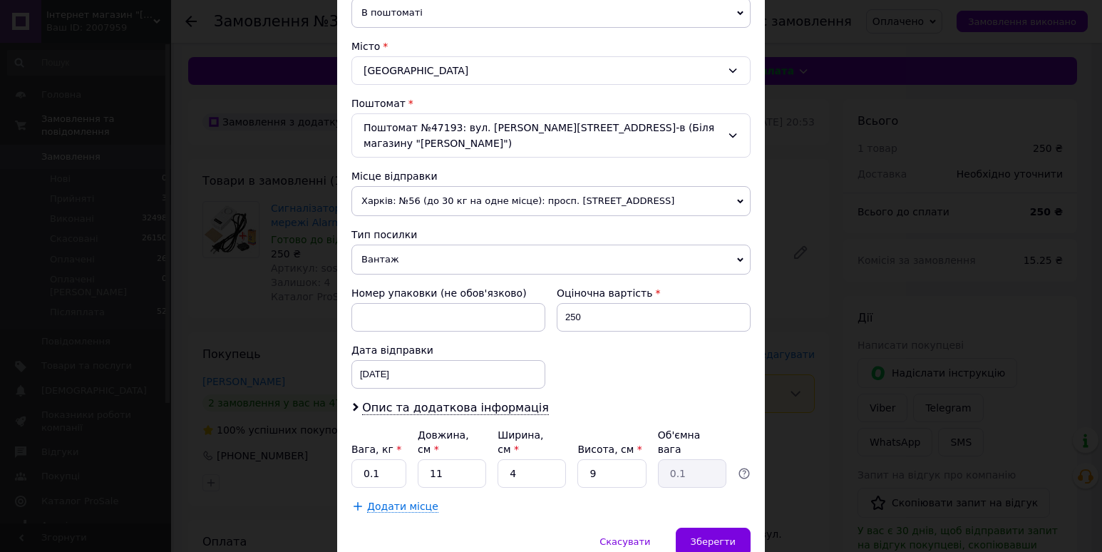
scroll to position [395, 0]
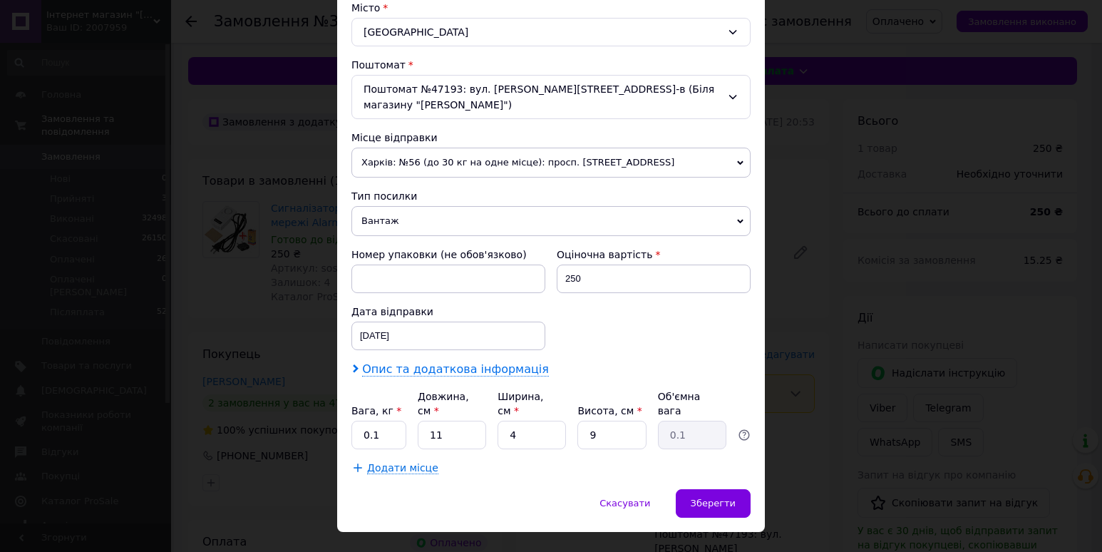
click at [495, 362] on span "Опис та додаткова інформація" at bounding box center [455, 369] width 187 height 14
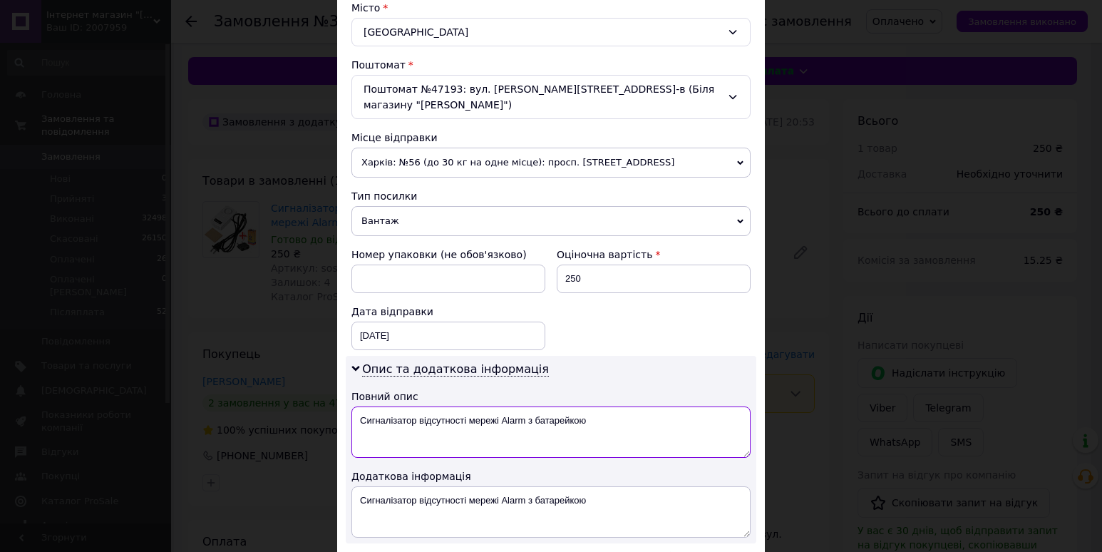
click at [533, 406] on textarea "Сигналізатор відсутності мережі Alarm з батарейкою" at bounding box center [550, 431] width 399 height 51
click at [376, 406] on textarea "СВМ Alarm+батар" at bounding box center [550, 431] width 399 height 51
type textarea "СВМ Alarm+батар"
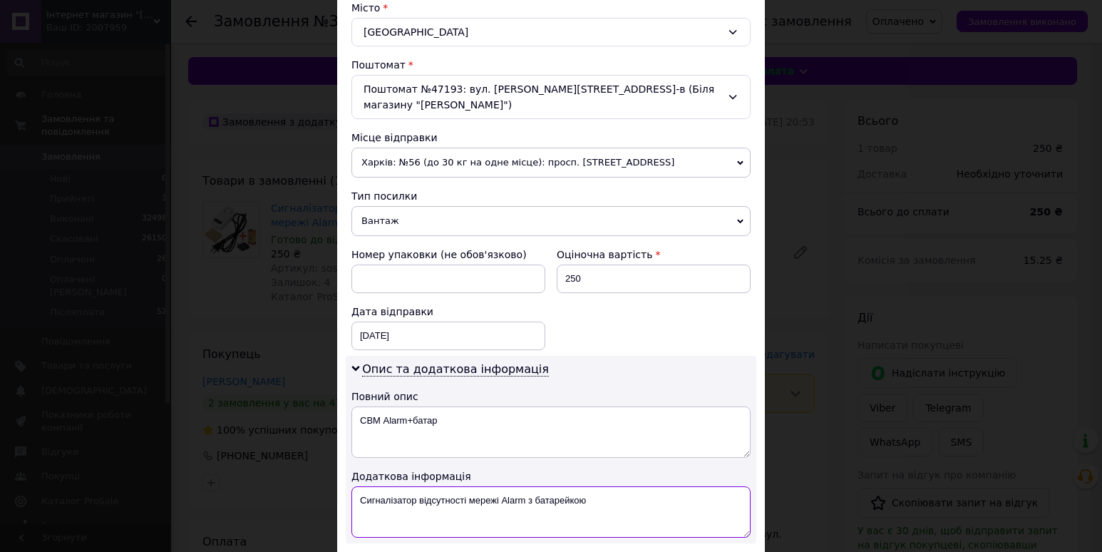
click at [417, 486] on textarea "Сигналізатор відсутності мережі Alarm з батарейкою" at bounding box center [550, 511] width 399 height 51
paste textarea "М Alarm+батар"
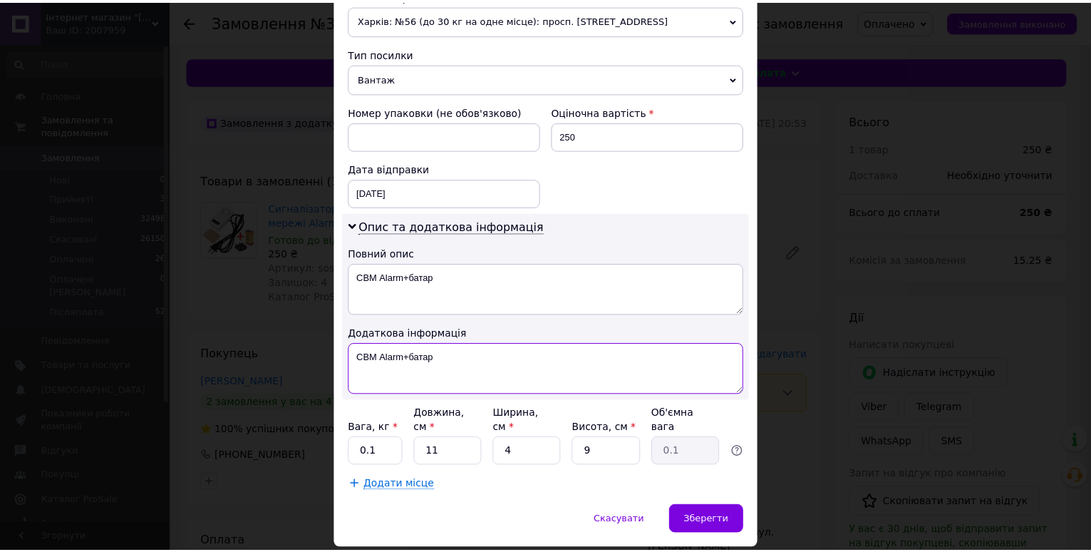
scroll to position [555, 0]
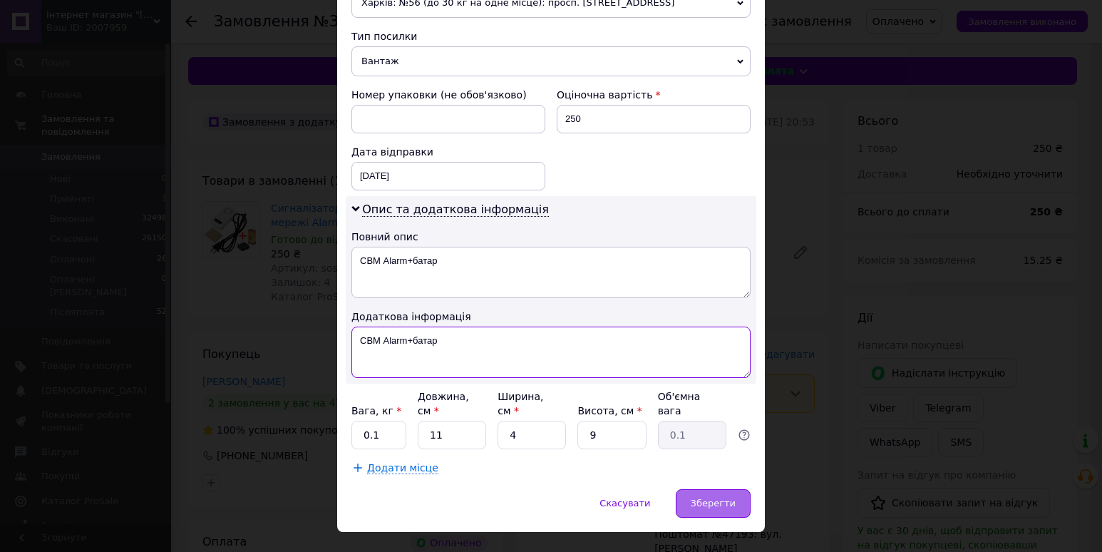
type textarea "СВМ Alarm+батар"
click at [700, 489] on div "Зберегти" at bounding box center [713, 503] width 75 height 29
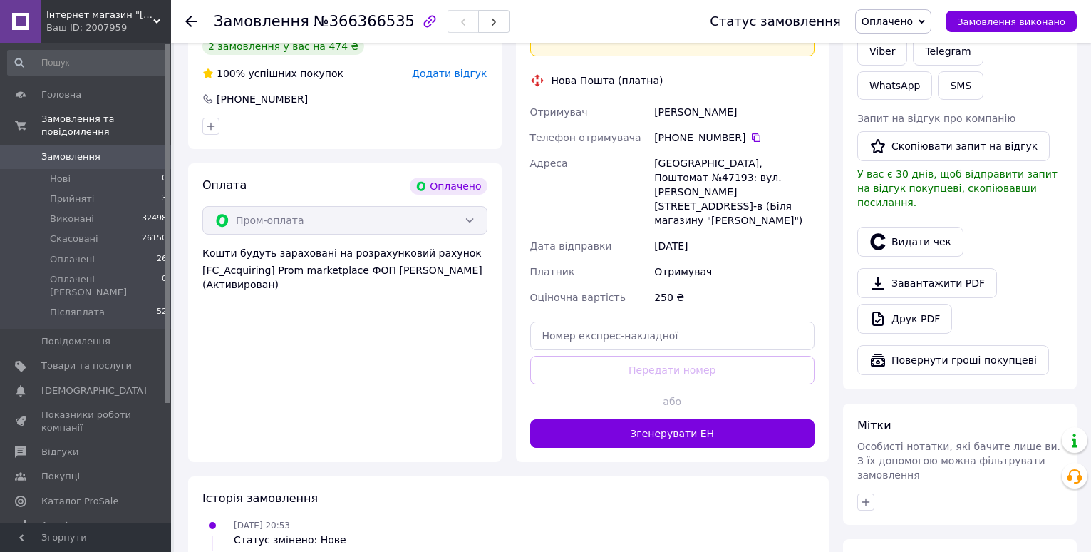
scroll to position [499, 0]
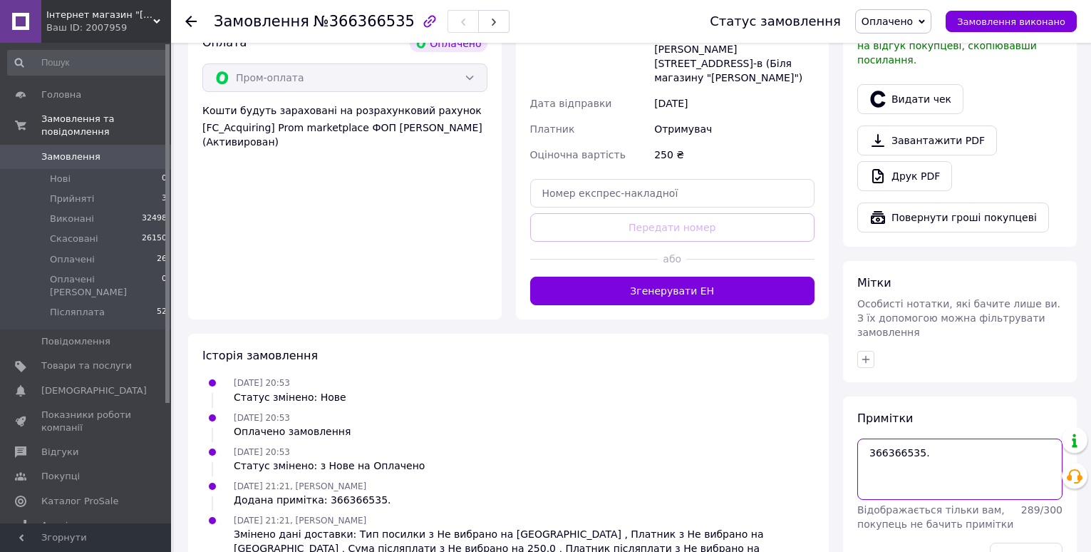
click at [987, 438] on textarea "366366535." at bounding box center [960, 468] width 205 height 61
type textarea "366366535. Пром-оплата"
click at [1016, 543] on button "Зберегти" at bounding box center [1026, 557] width 73 height 29
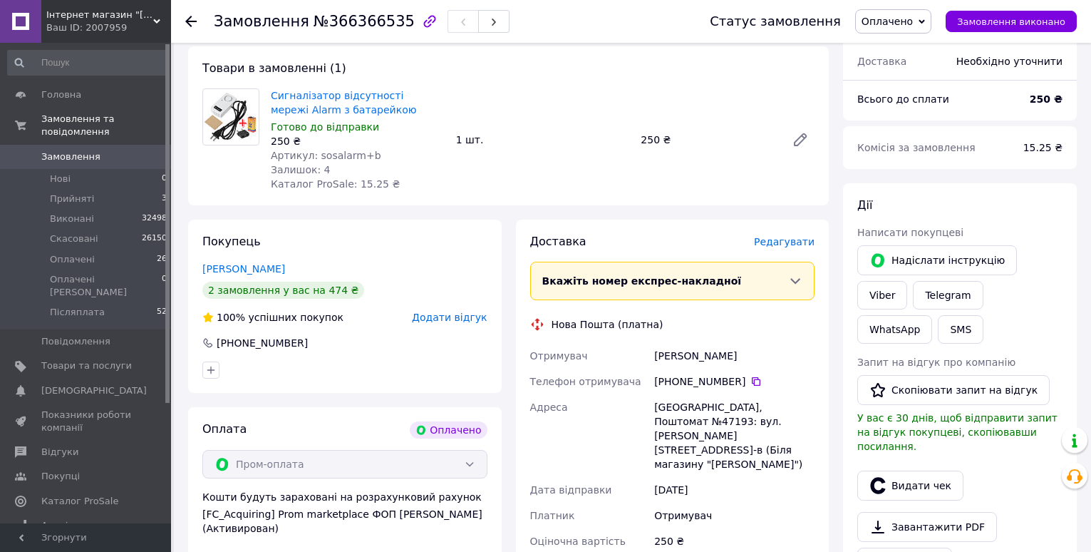
scroll to position [0, 0]
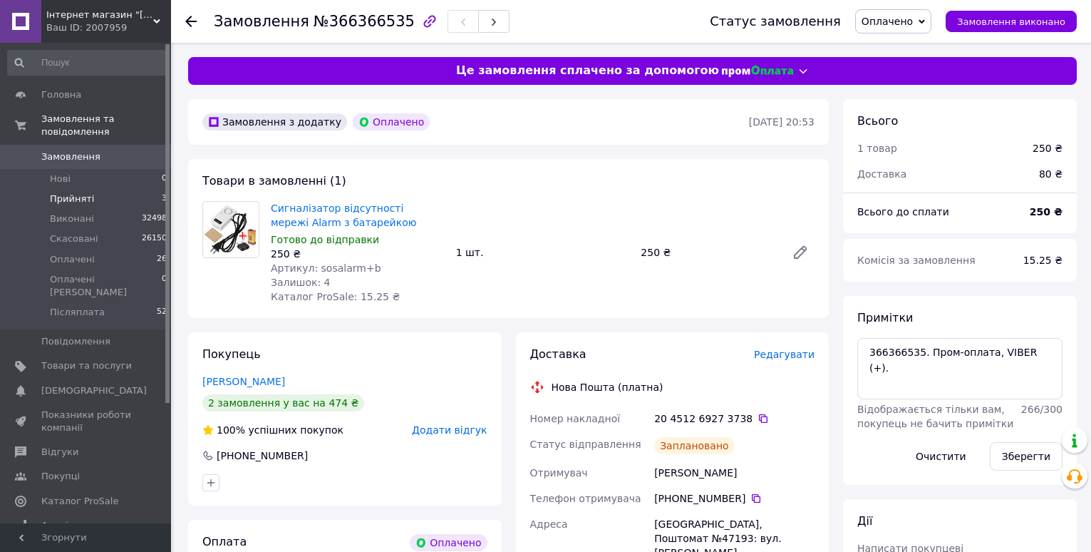
click at [103, 193] on li "Прийняті 3" at bounding box center [87, 199] width 175 height 20
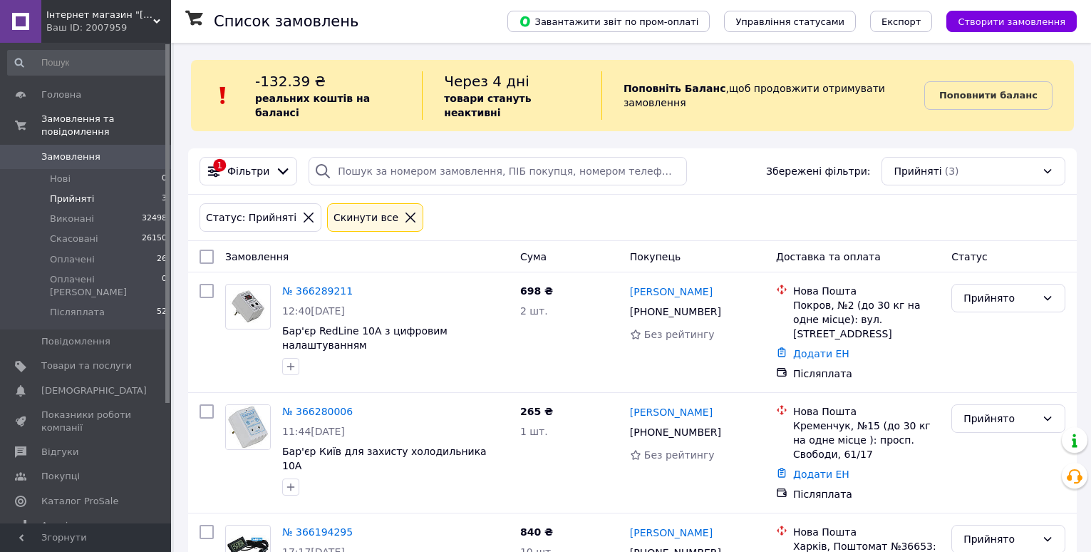
click at [404, 211] on icon at bounding box center [410, 217] width 13 height 13
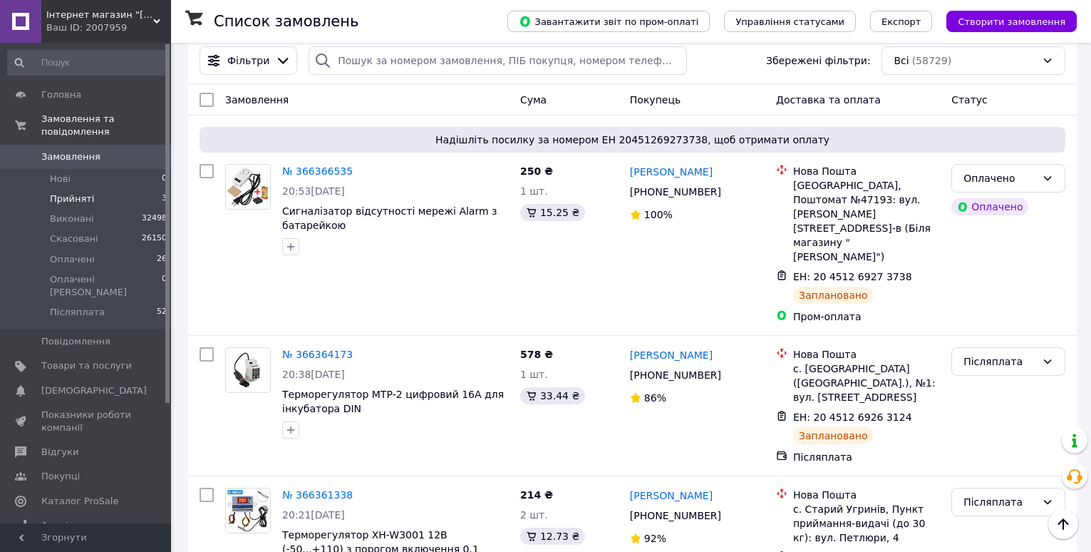
scroll to position [143, 0]
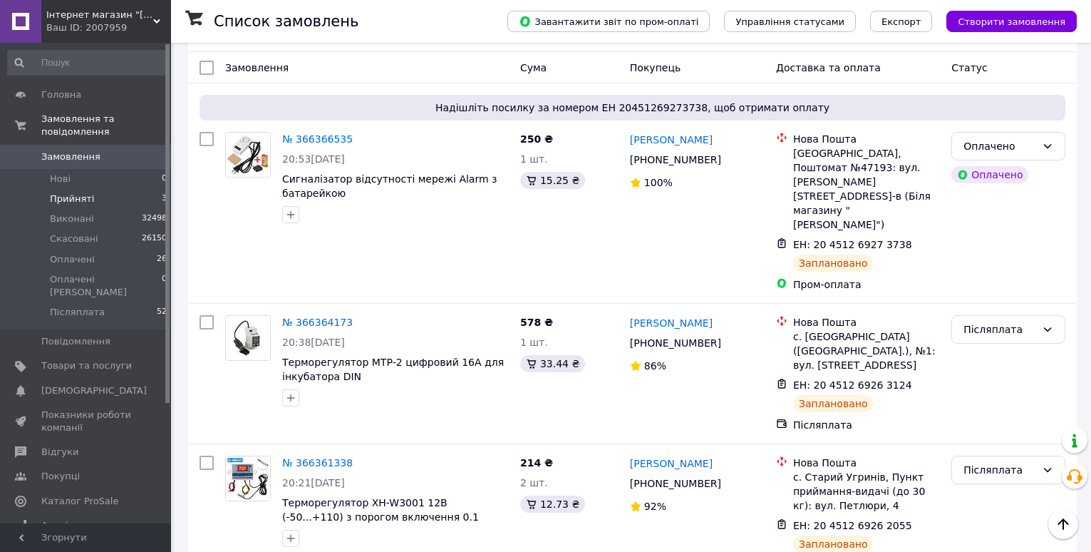
click at [107, 190] on li "Прийняті 3" at bounding box center [87, 199] width 175 height 20
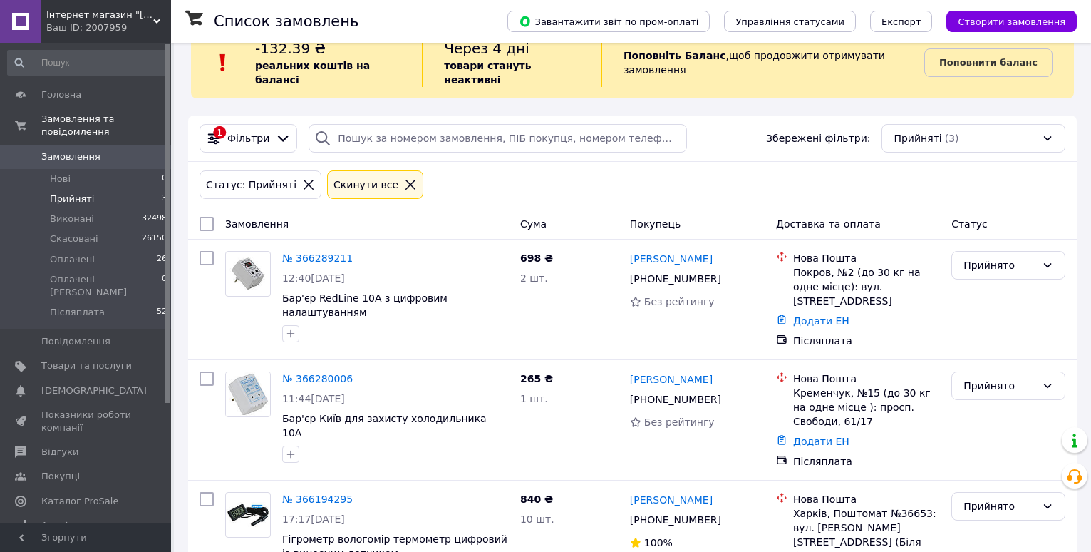
scroll to position [62, 0]
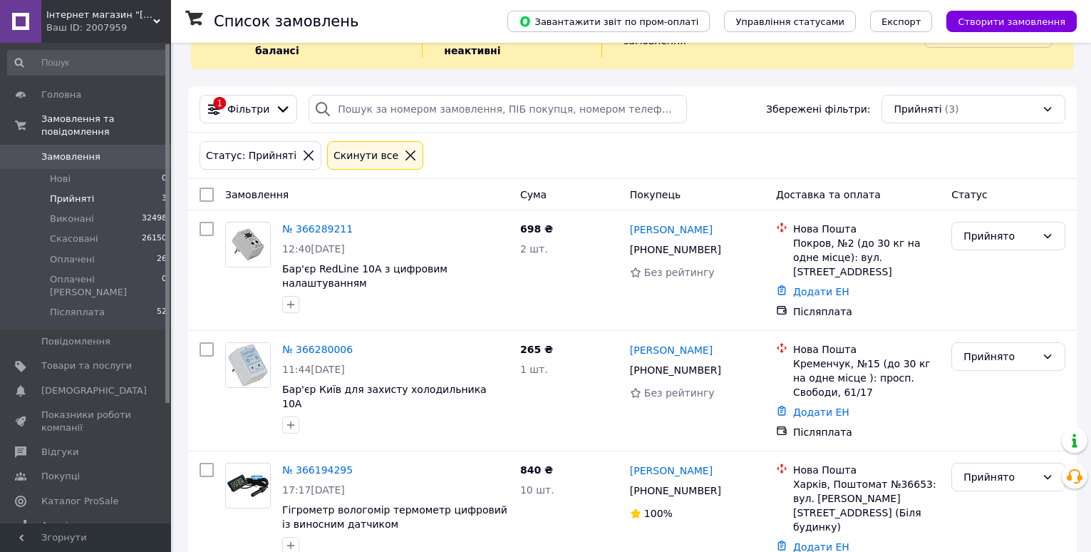
click at [67, 192] on span "Прийняті" at bounding box center [72, 198] width 44 height 13
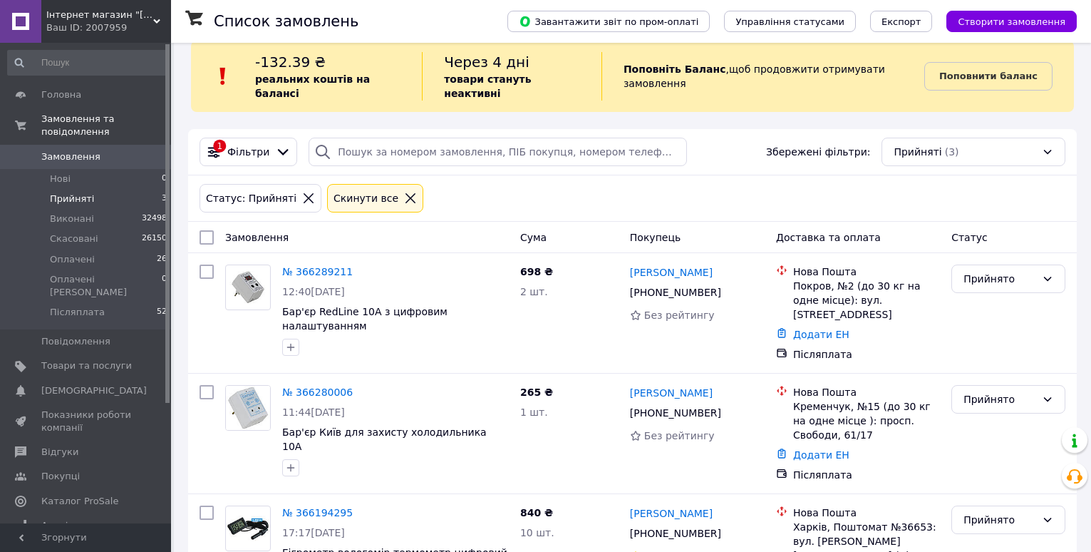
scroll to position [0, 0]
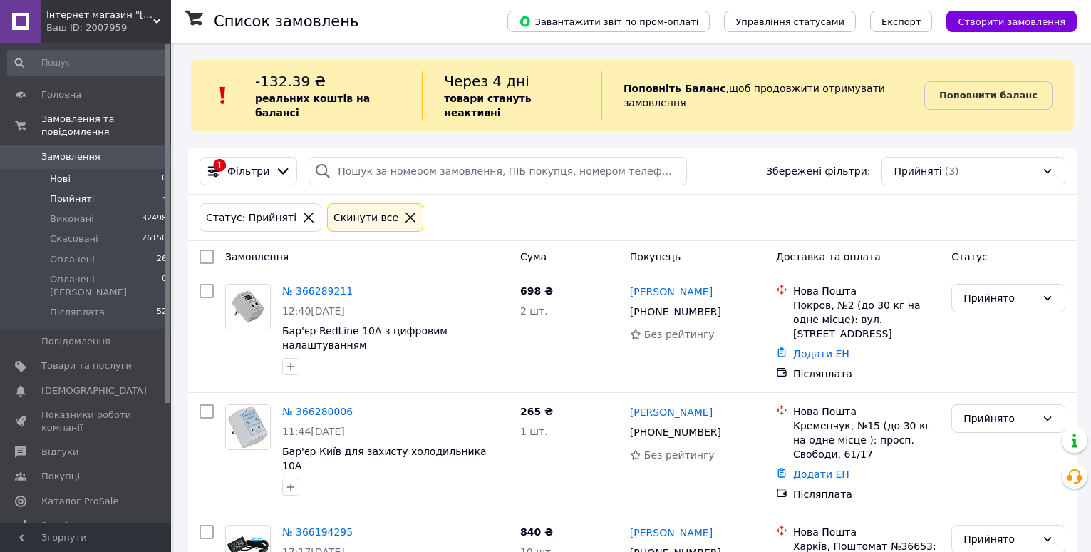
click at [73, 169] on li "Нові 0" at bounding box center [87, 179] width 175 height 20
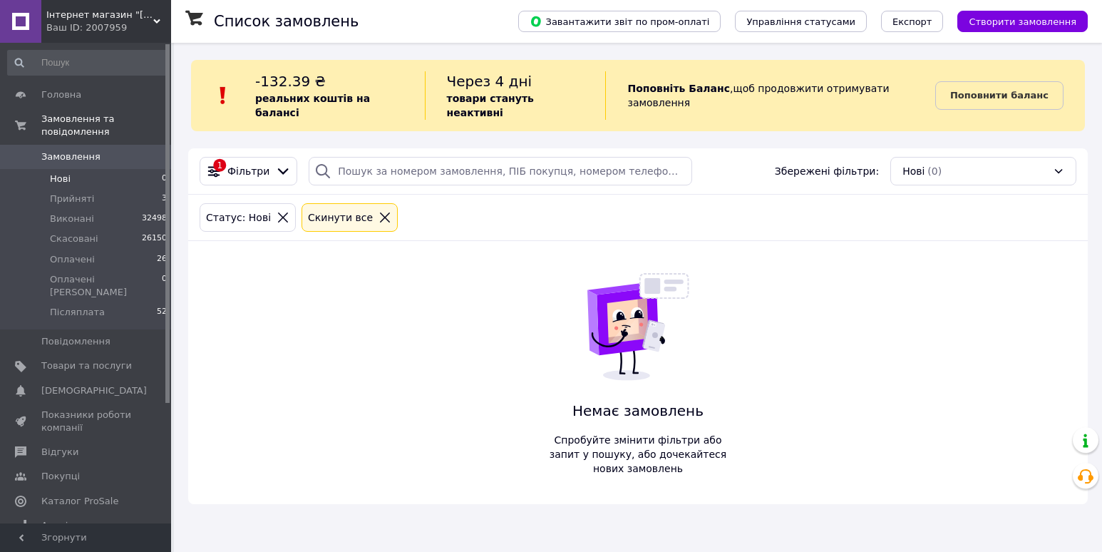
click at [83, 150] on span "Замовлення" at bounding box center [70, 156] width 59 height 13
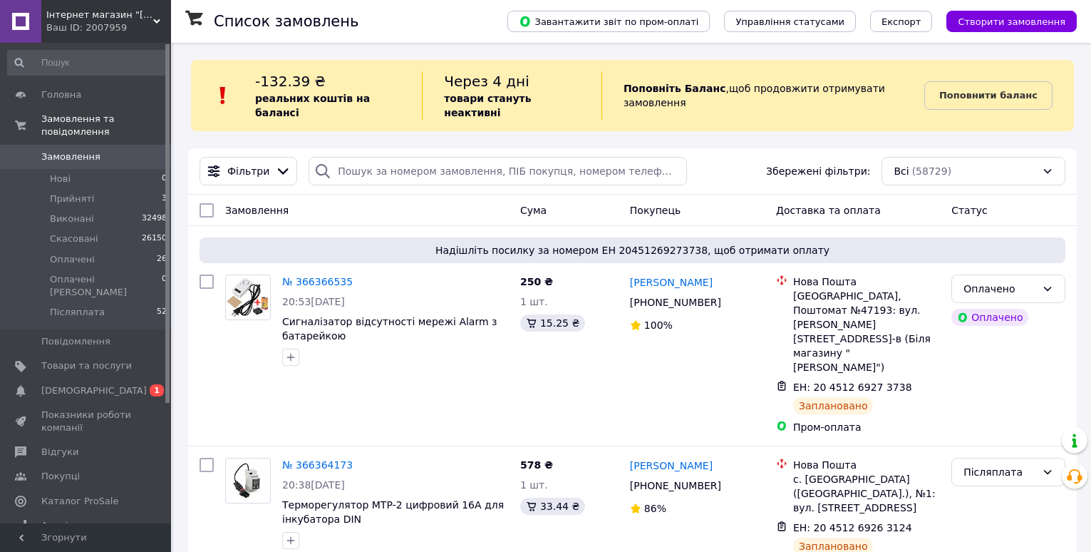
click at [1065, 78] on div "Поповнити баланс" at bounding box center [1000, 95] width 150 height 48
click at [83, 384] on span "[DEMOGRAPHIC_DATA]" at bounding box center [94, 390] width 106 height 13
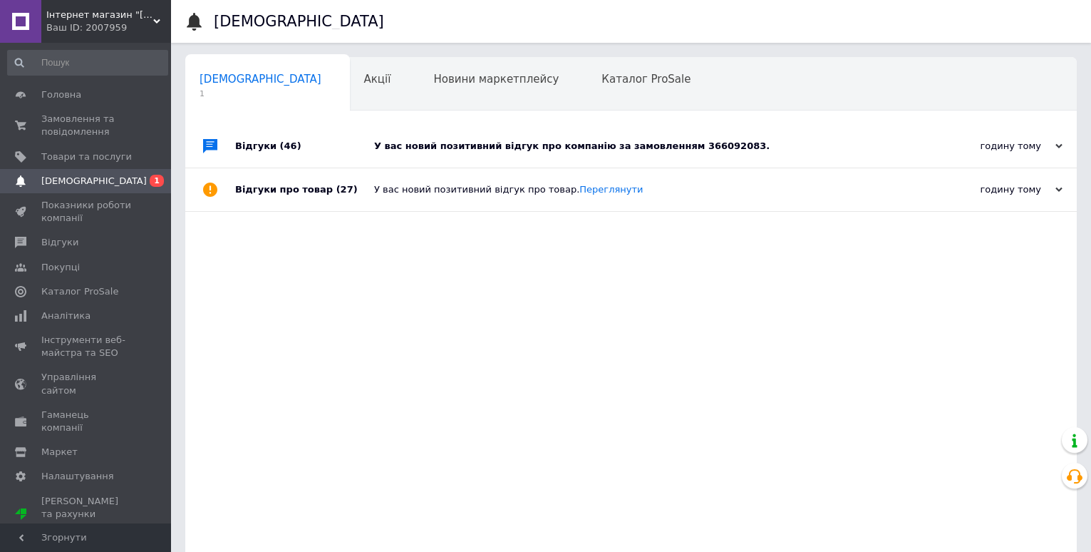
click at [376, 145] on div "У вас новий позитивний відгук про компанію за замовленням 366092083." at bounding box center [647, 146] width 546 height 13
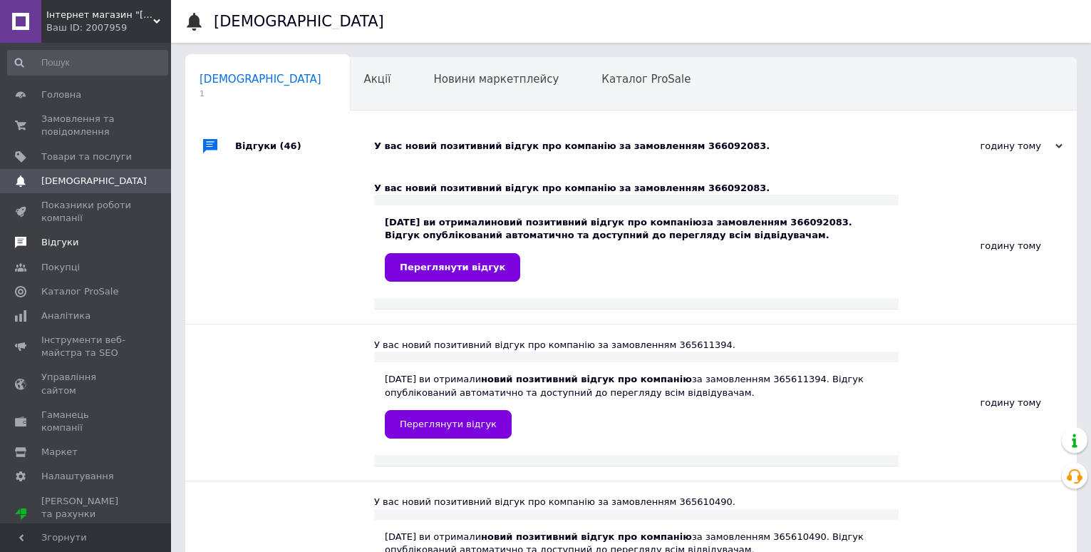
click at [59, 241] on span "Відгуки" at bounding box center [59, 242] width 37 height 13
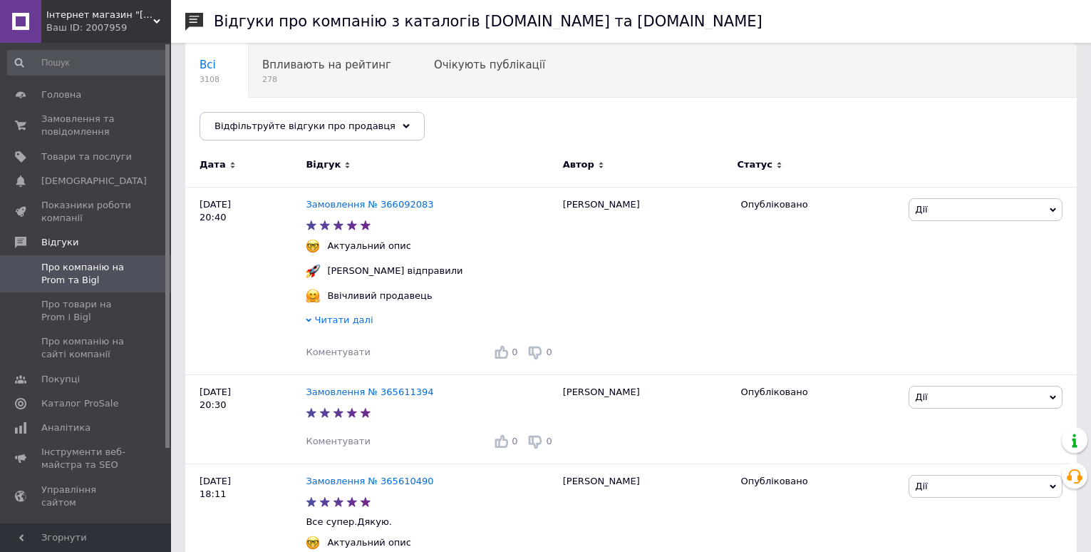
scroll to position [143, 0]
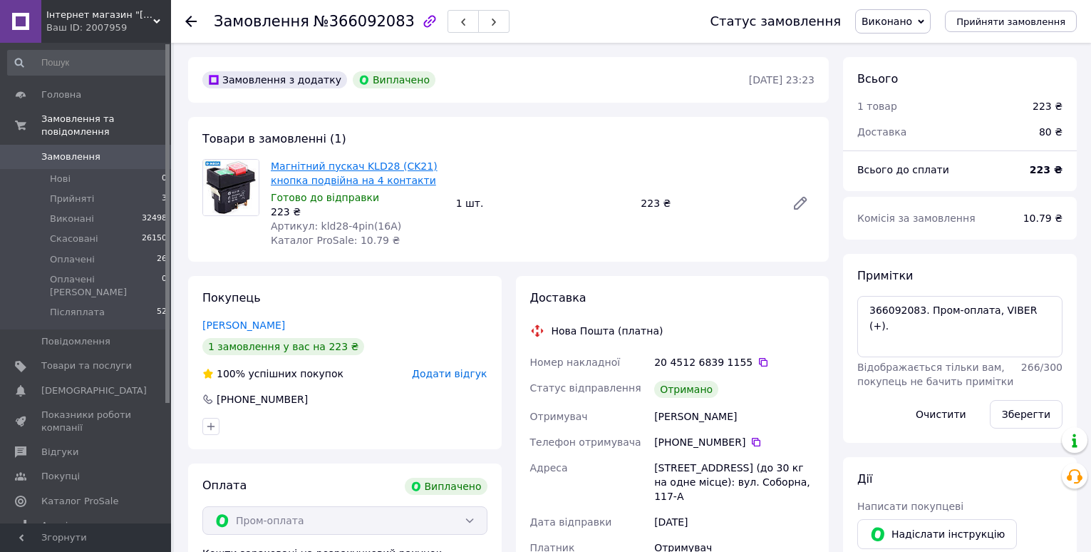
scroll to position [68, 0]
click at [66, 446] on span "Відгуки" at bounding box center [59, 452] width 37 height 13
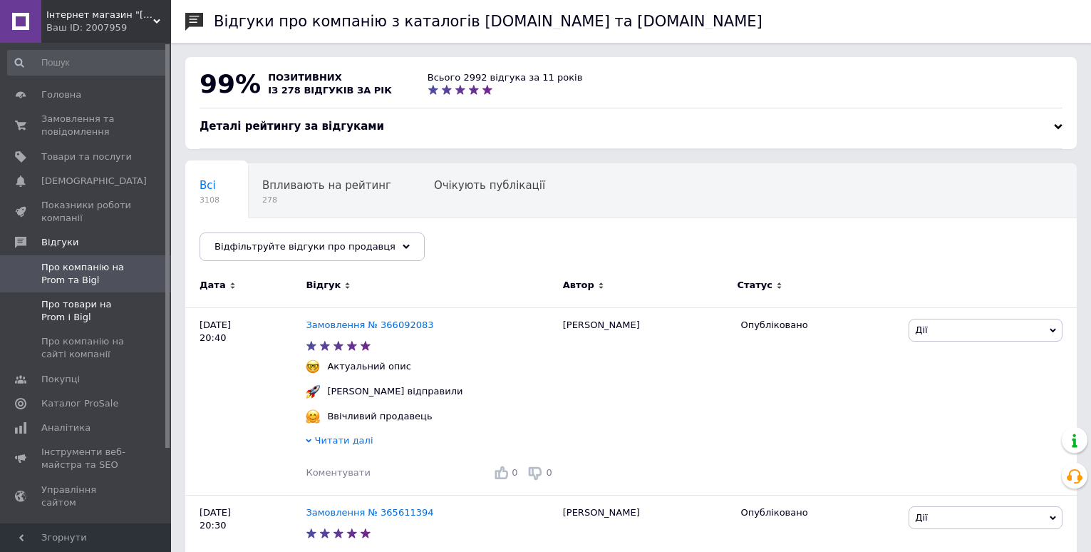
click at [64, 313] on span "Про товари на Prom і Bigl" at bounding box center [86, 311] width 91 height 26
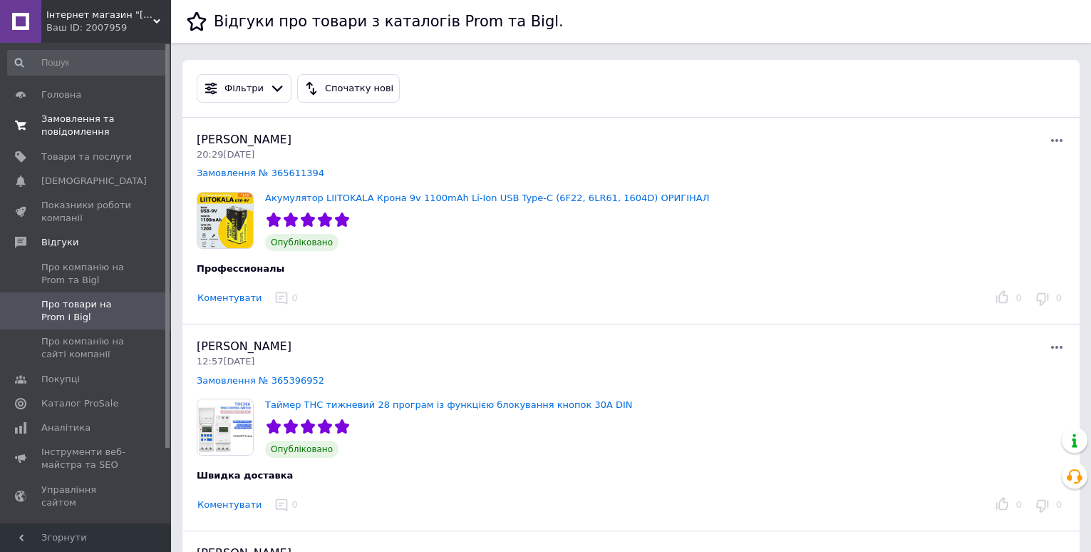
click at [78, 127] on span "Замовлення та повідомлення" at bounding box center [86, 126] width 91 height 26
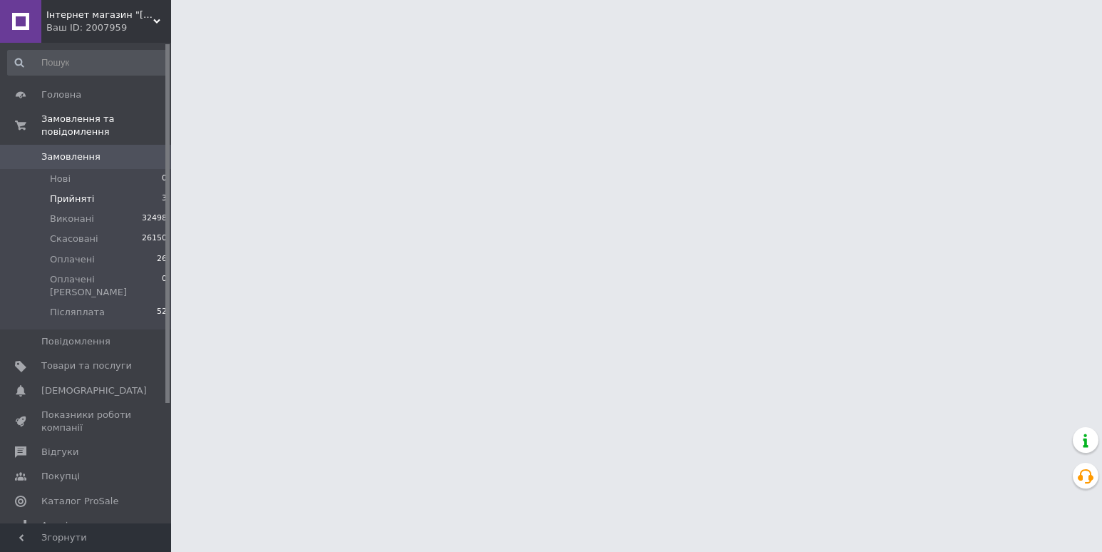
click at [83, 192] on span "Прийняті" at bounding box center [72, 198] width 44 height 13
